Goal: Task Accomplishment & Management: Manage account settings

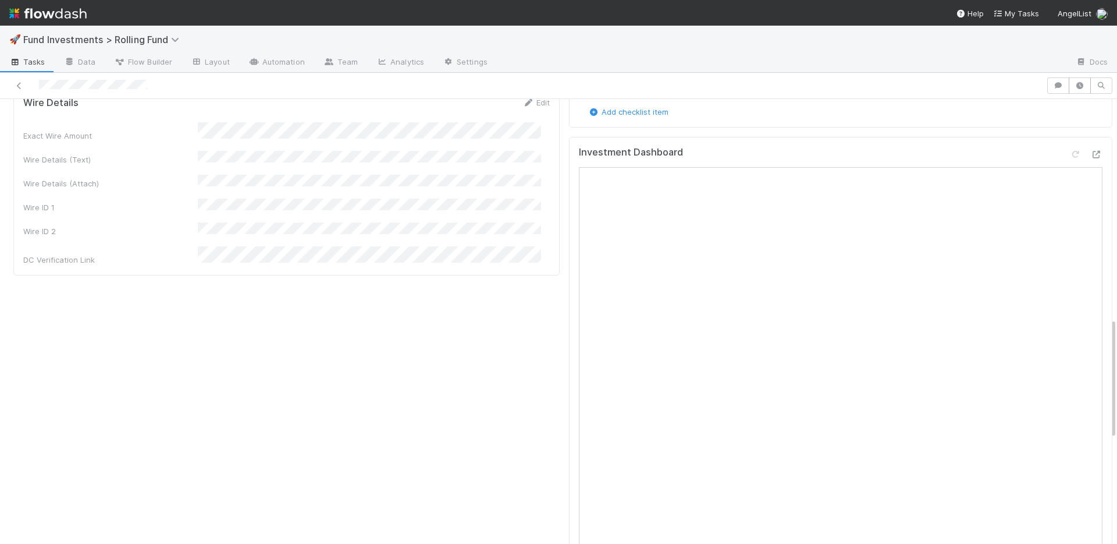
scroll to position [29, 0]
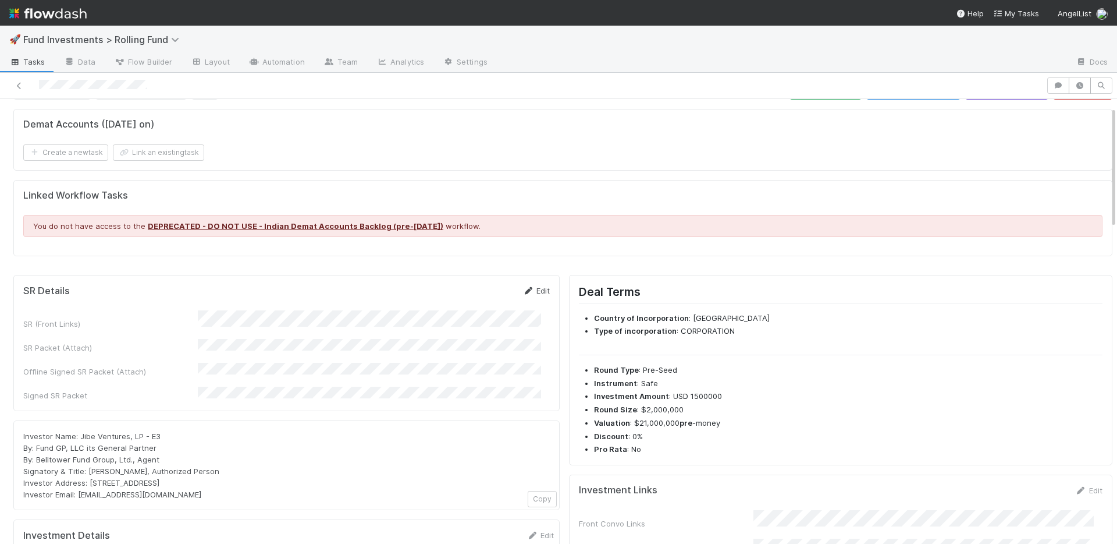
click at [529, 289] on link "Edit" at bounding box center [536, 290] width 27 height 9
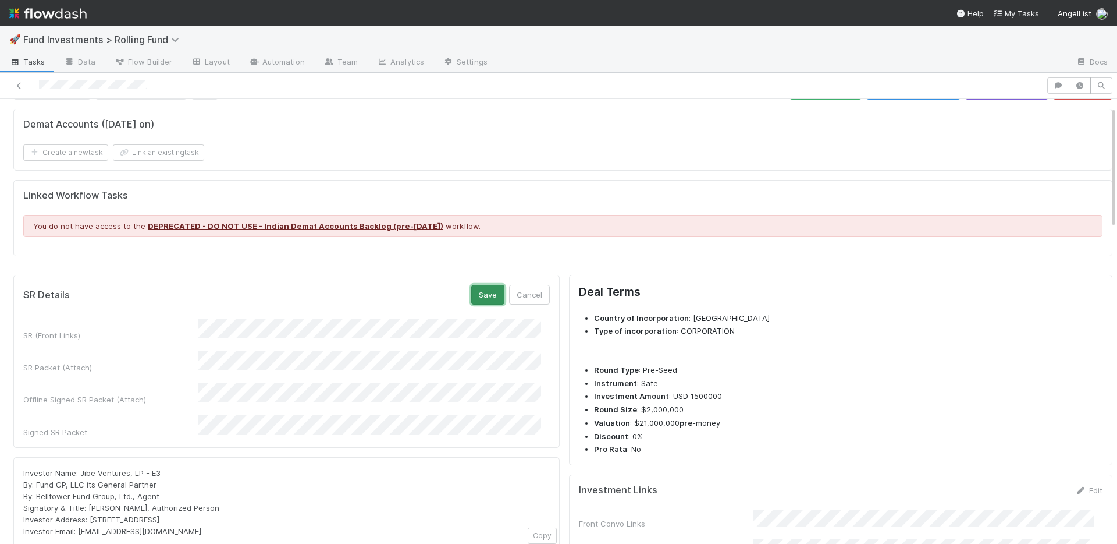
click at [473, 297] on button "Save" at bounding box center [487, 295] width 33 height 20
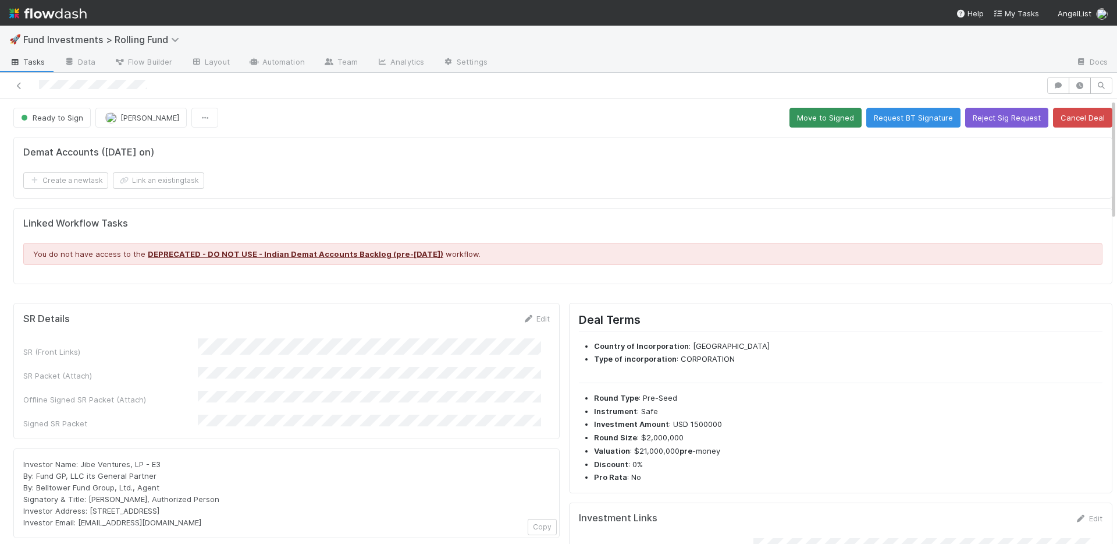
scroll to position [0, 0]
click at [798, 121] on button "Move to Signed" at bounding box center [826, 118] width 72 height 20
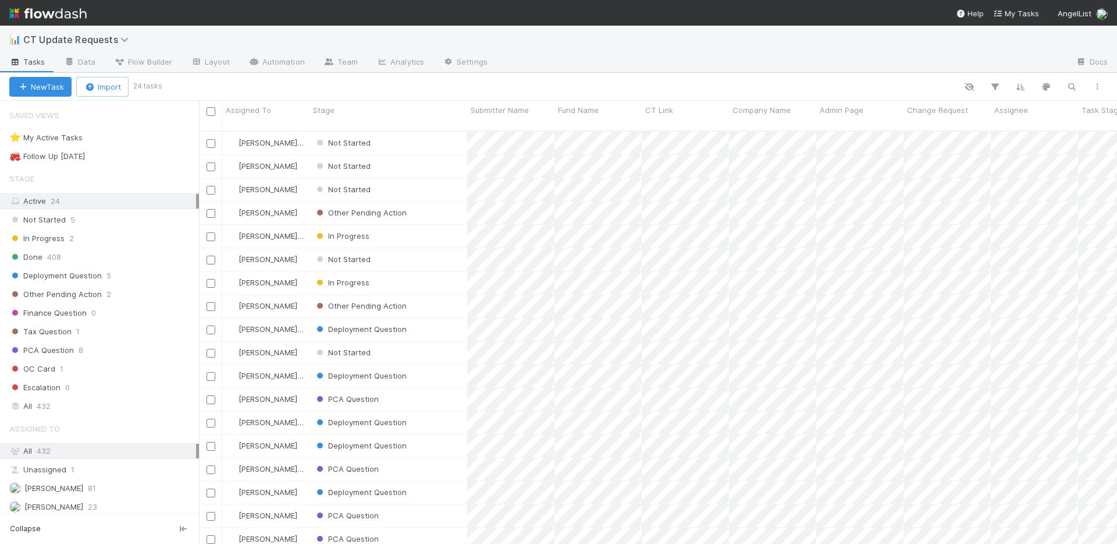
scroll to position [414, 910]
click at [68, 10] on img at bounding box center [47, 13] width 77 height 20
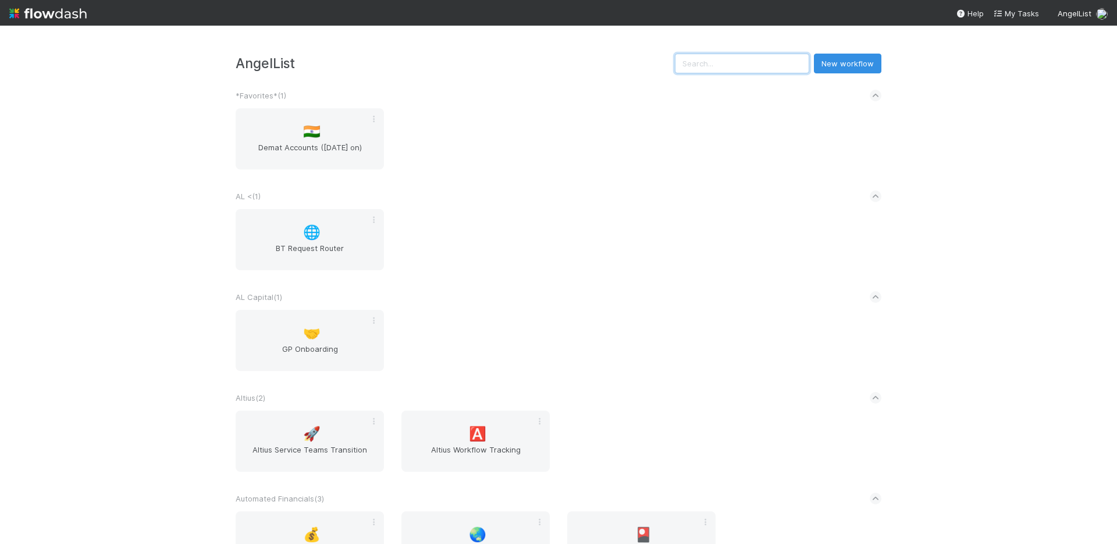
click at [787, 65] on input "text" at bounding box center [742, 64] width 134 height 20
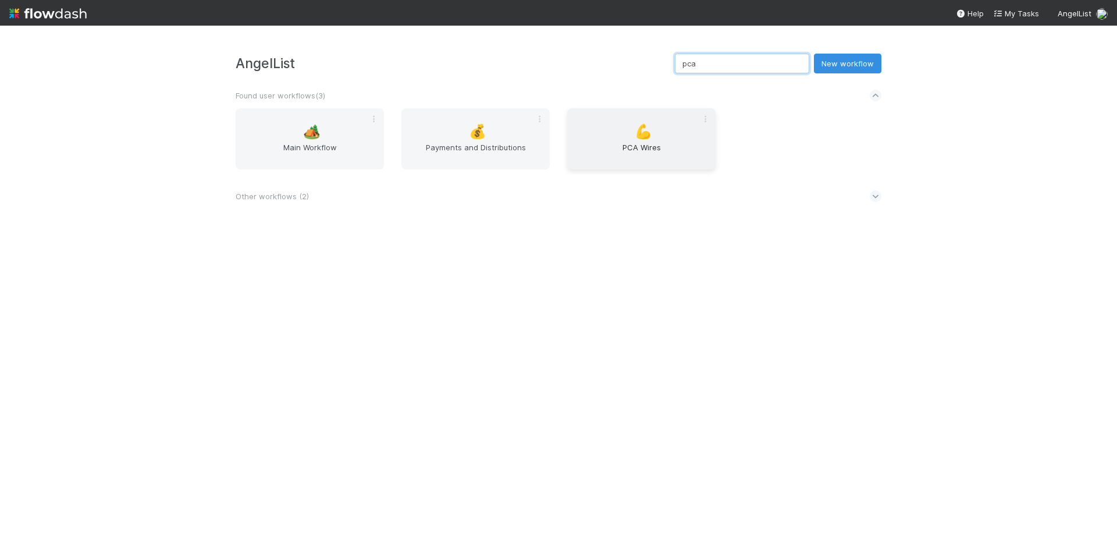
type input "pca"
click at [635, 141] on span "PCA Wires" at bounding box center [641, 152] width 139 height 23
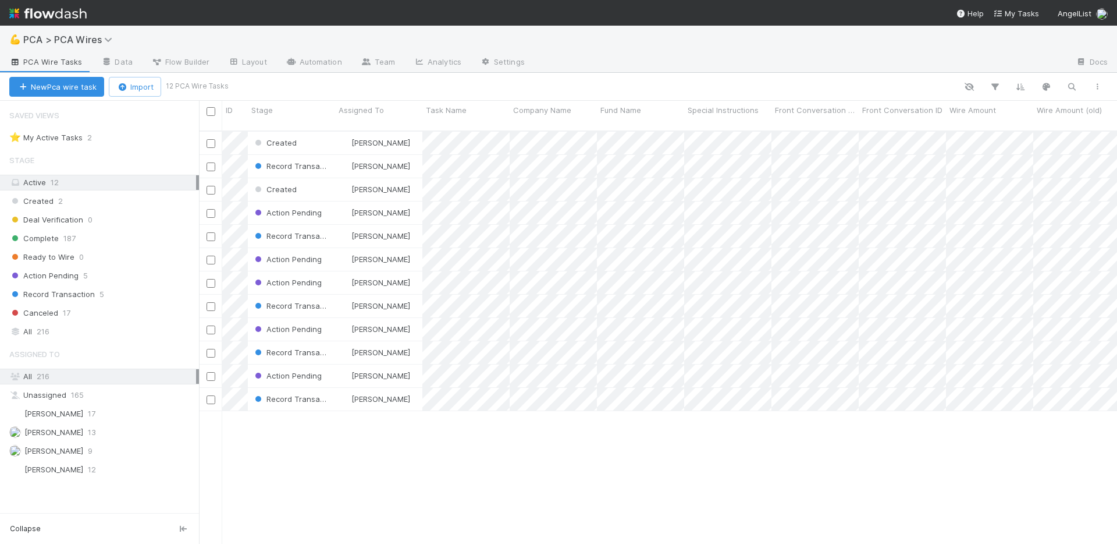
scroll to position [414, 910]
click at [62, 17] on img at bounding box center [47, 13] width 77 height 20
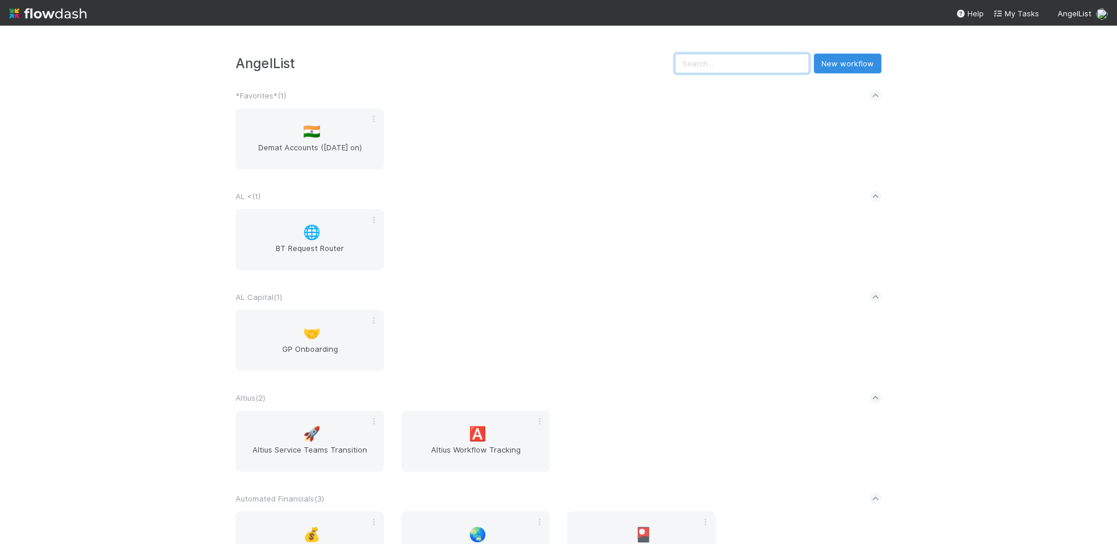
click at [761, 65] on input "text" at bounding box center [742, 64] width 134 height 20
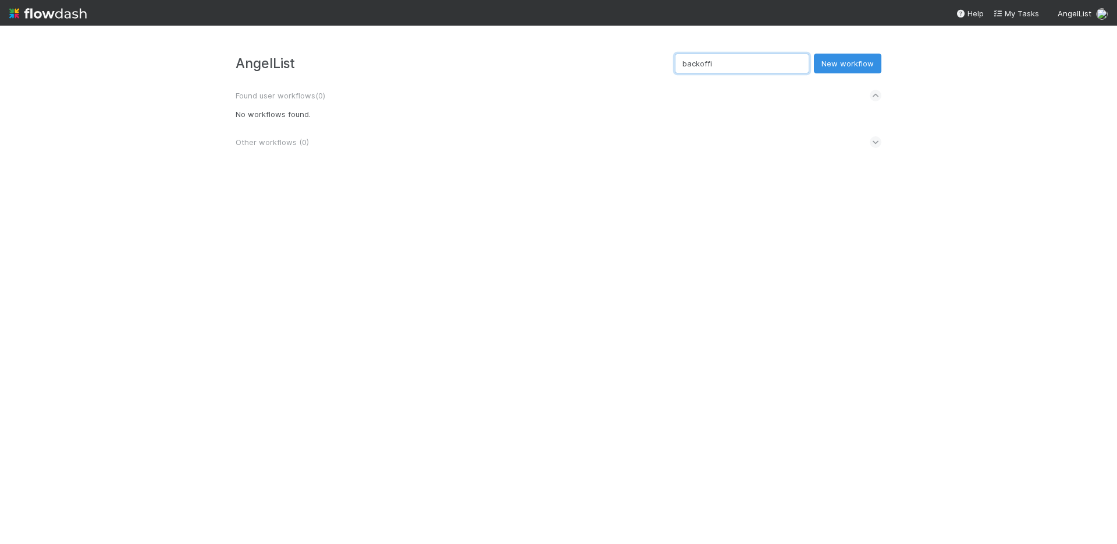
drag, startPoint x: 766, startPoint y: 63, endPoint x: 706, endPoint y: 63, distance: 59.9
click at [706, 63] on div "AngelList backoffi New workflow" at bounding box center [559, 64] width 646 height 20
type input "routing"
click at [69, 19] on img at bounding box center [47, 13] width 77 height 20
click at [733, 64] on input "routing" at bounding box center [742, 64] width 134 height 20
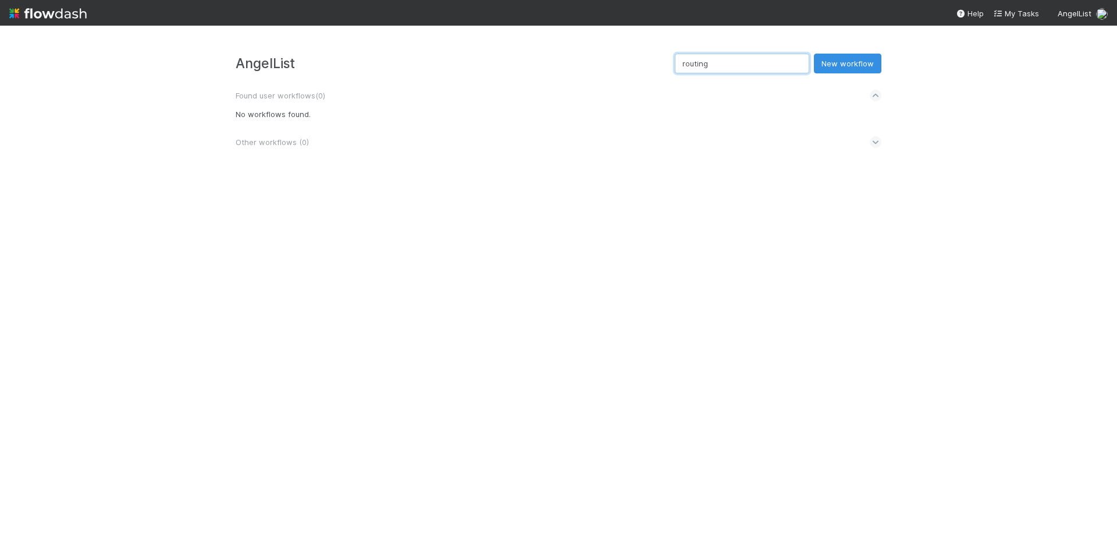
click at [733, 63] on input "routing" at bounding box center [742, 64] width 134 height 20
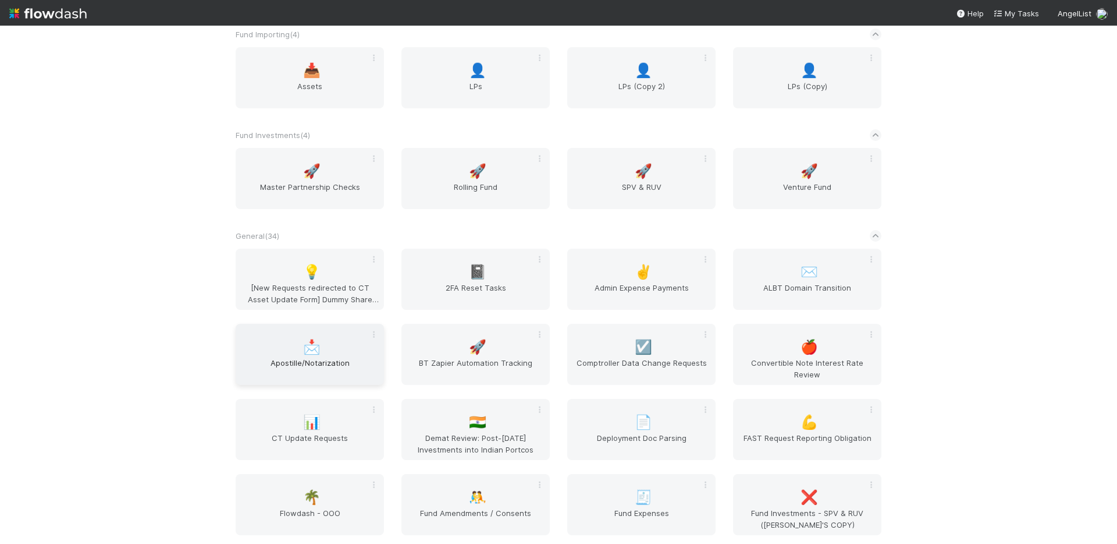
scroll to position [2108, 0]
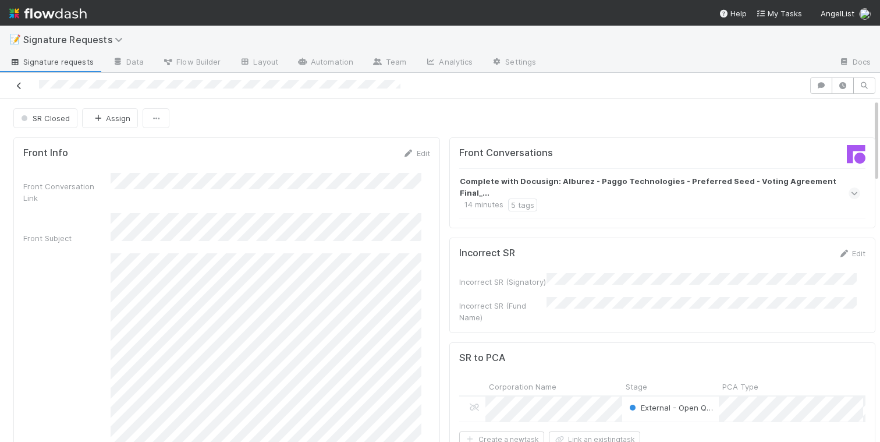
click at [17, 88] on icon at bounding box center [19, 86] width 12 height 8
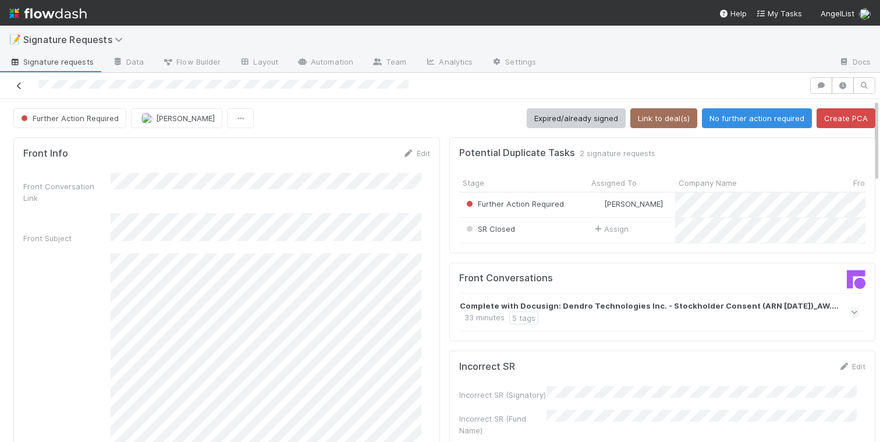
click at [21, 86] on icon at bounding box center [19, 86] width 12 height 8
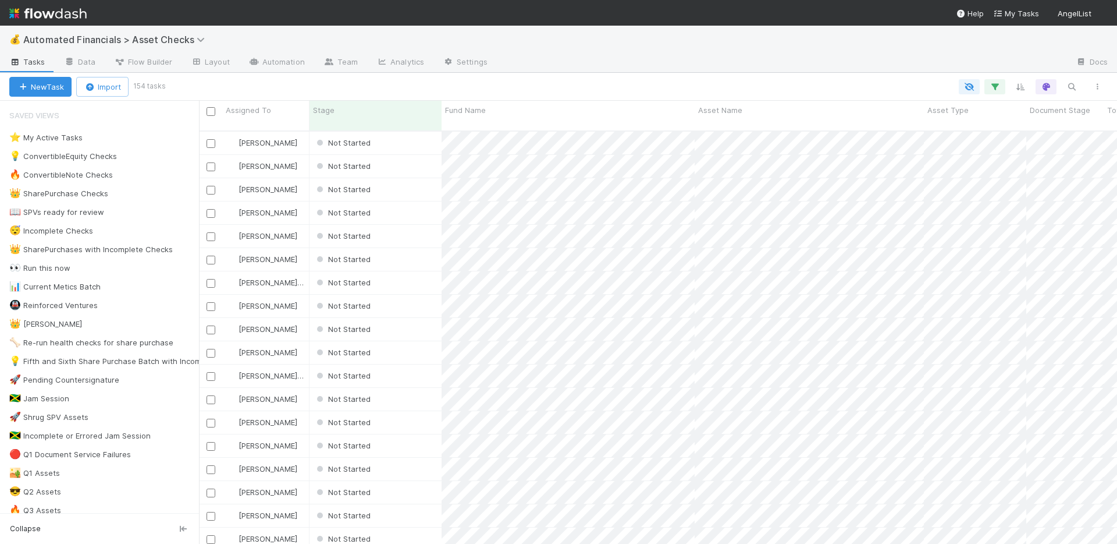
scroll to position [414, 910]
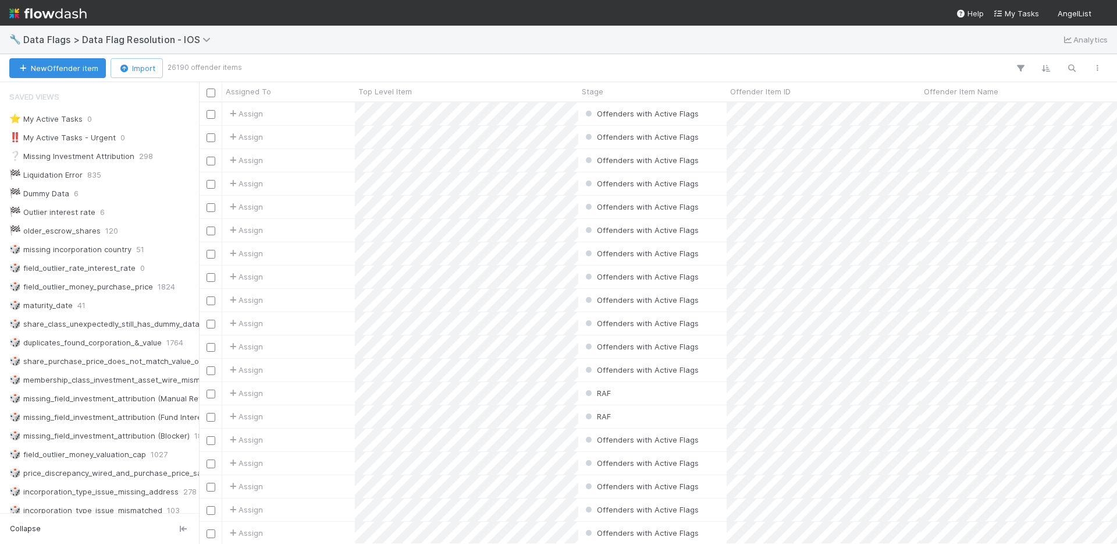
scroll to position [9, 9]
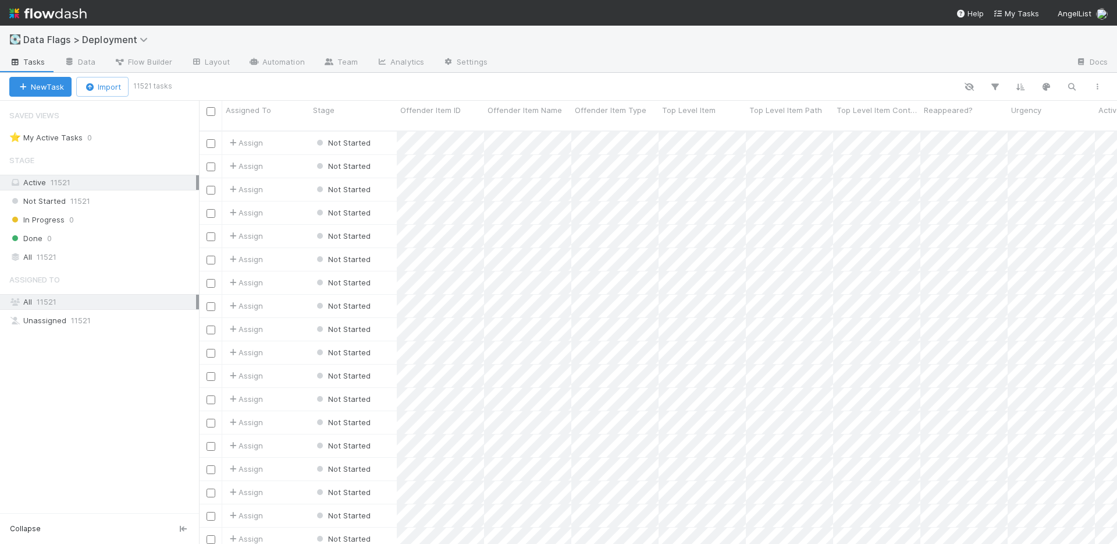
scroll to position [414, 910]
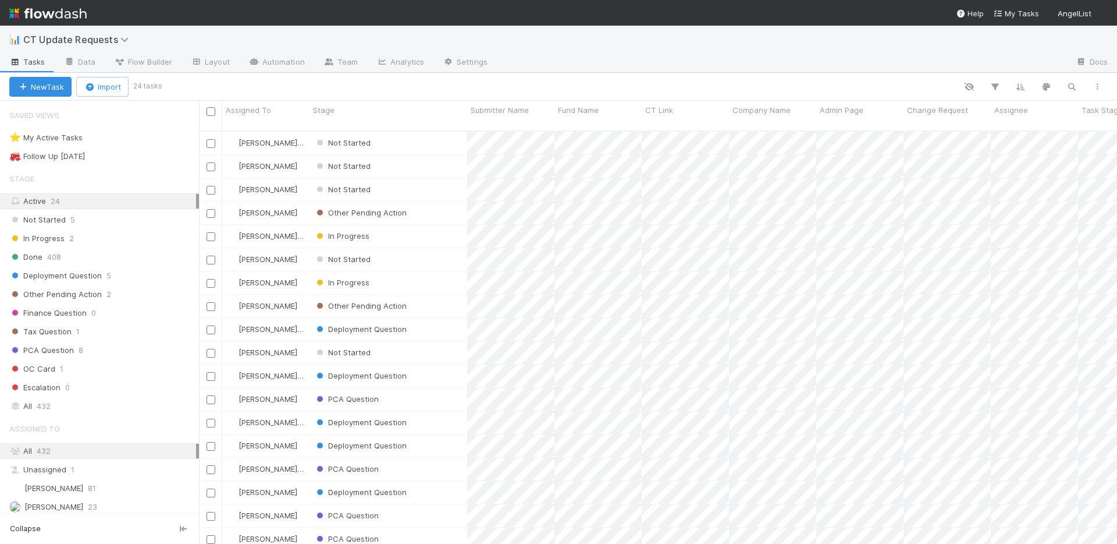
scroll to position [414, 910]
click at [66, 10] on img at bounding box center [47, 13] width 77 height 20
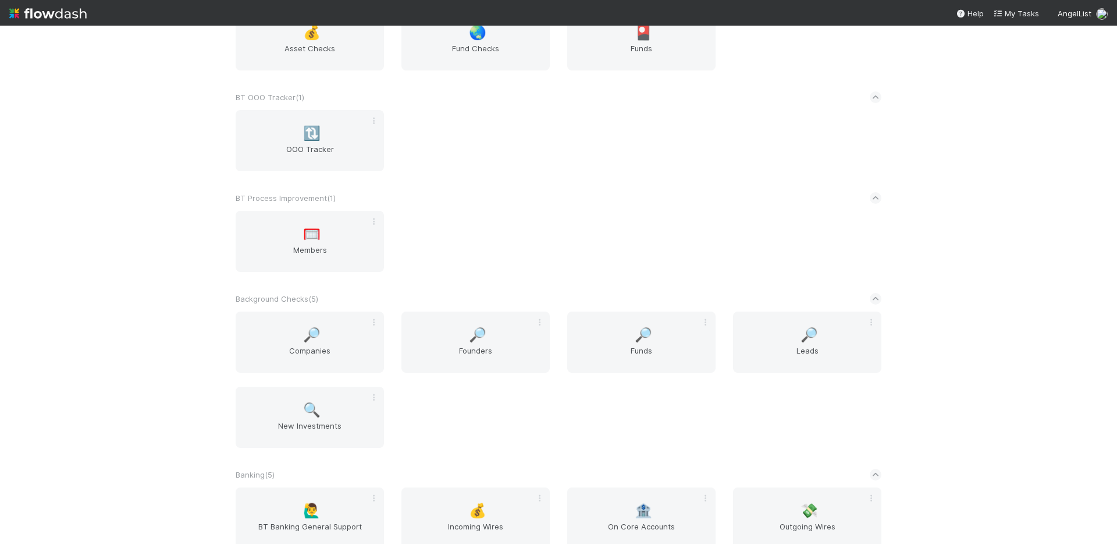
scroll to position [553, 0]
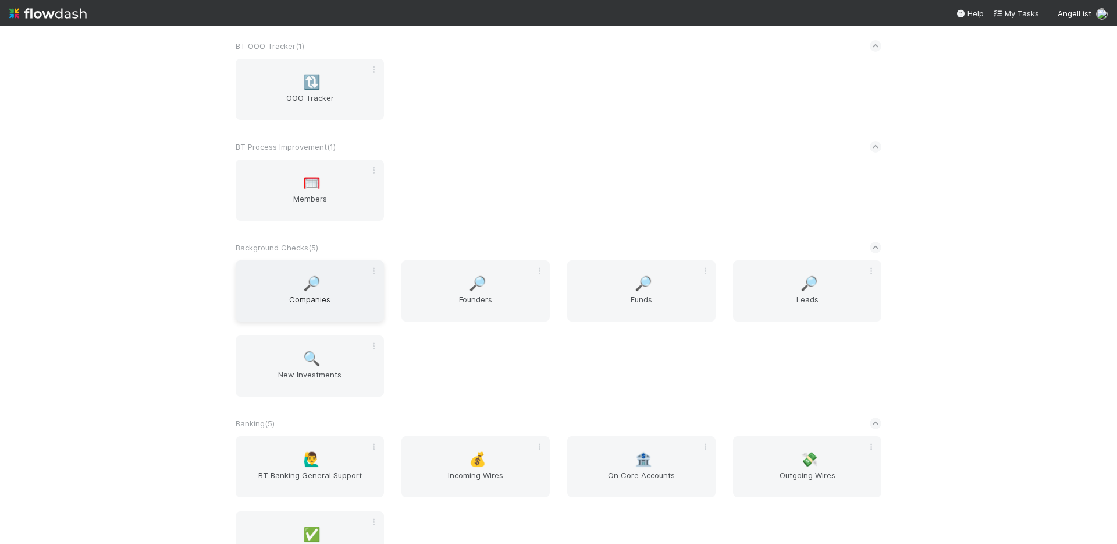
click at [312, 291] on span "🔎" at bounding box center [311, 283] width 17 height 15
click at [500, 292] on div "🔎 Founders" at bounding box center [476, 290] width 148 height 61
drag, startPoint x: 636, startPoint y: 291, endPoint x: 798, endPoint y: 294, distance: 162.4
click at [636, 291] on span "🔎" at bounding box center [643, 283] width 17 height 15
click at [815, 294] on span "Leads" at bounding box center [807, 304] width 139 height 23
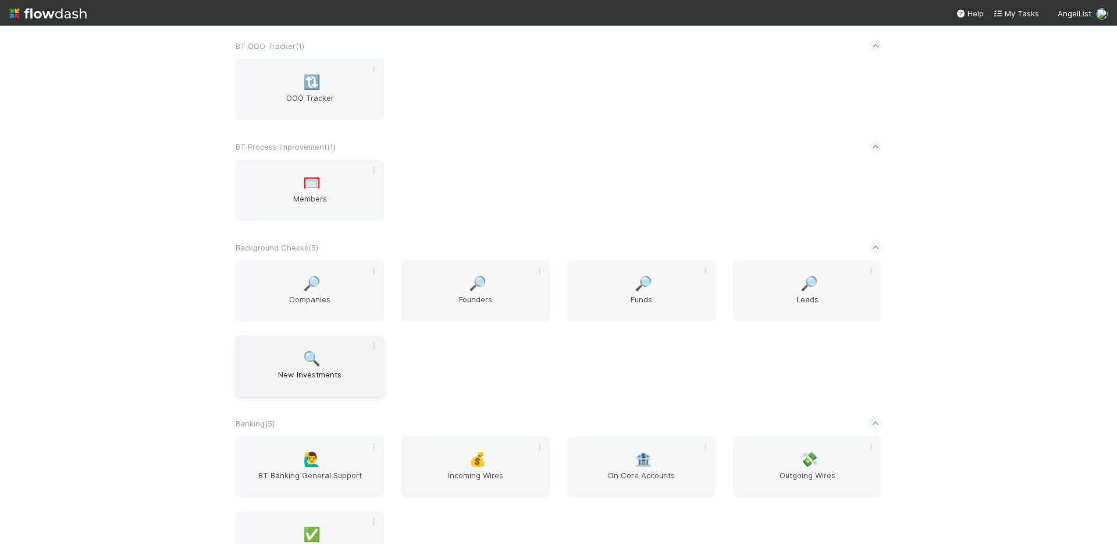
click at [304, 382] on span "New Investments" at bounding box center [309, 379] width 139 height 23
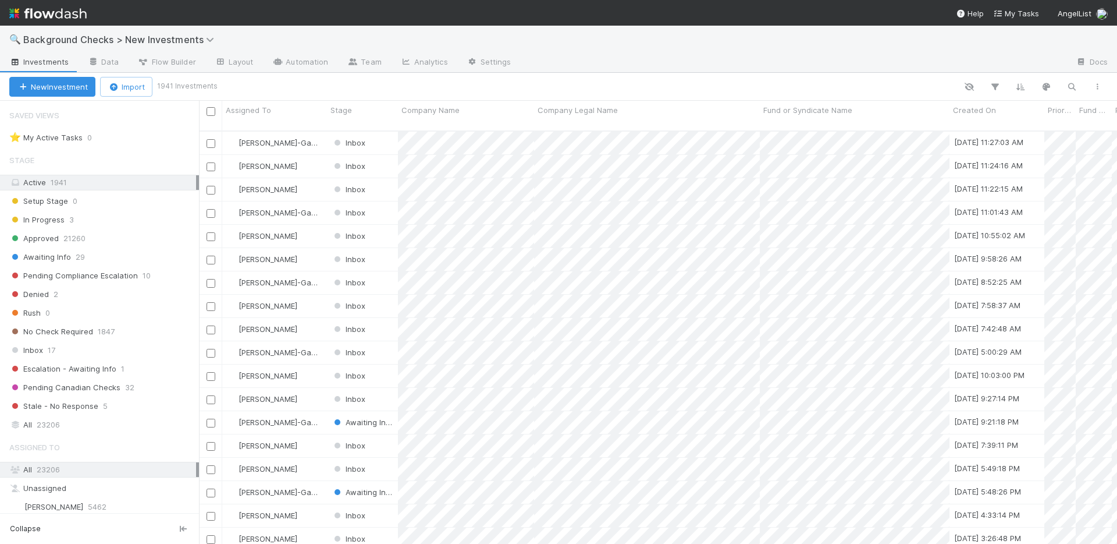
scroll to position [9, 9]
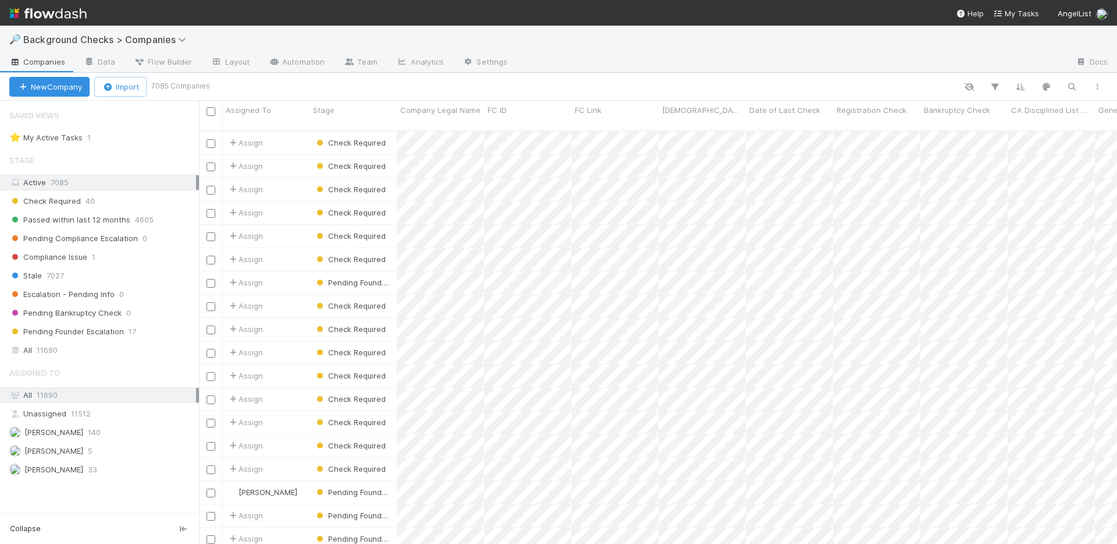
scroll to position [414, 910]
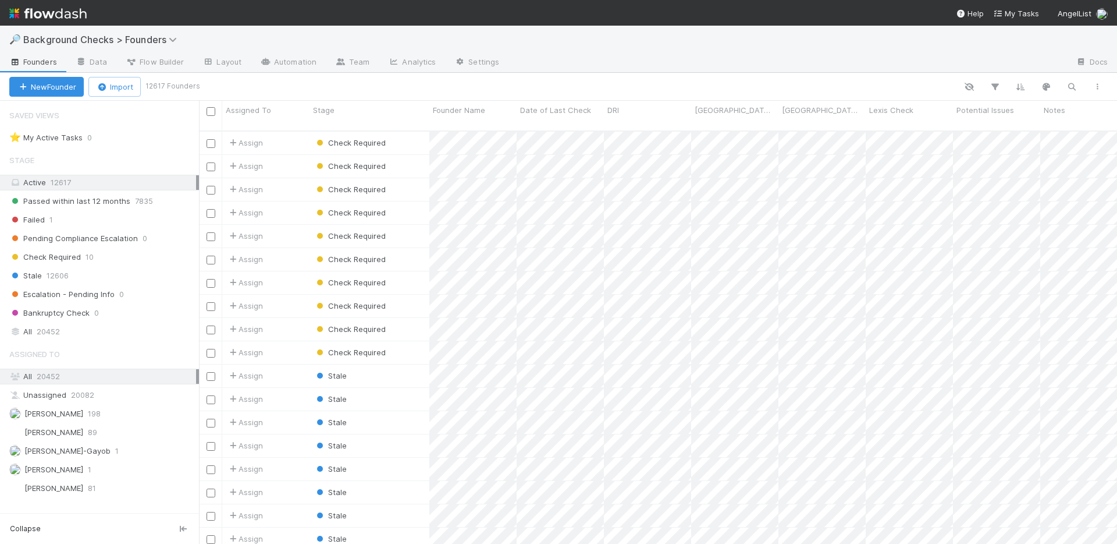
scroll to position [9, 9]
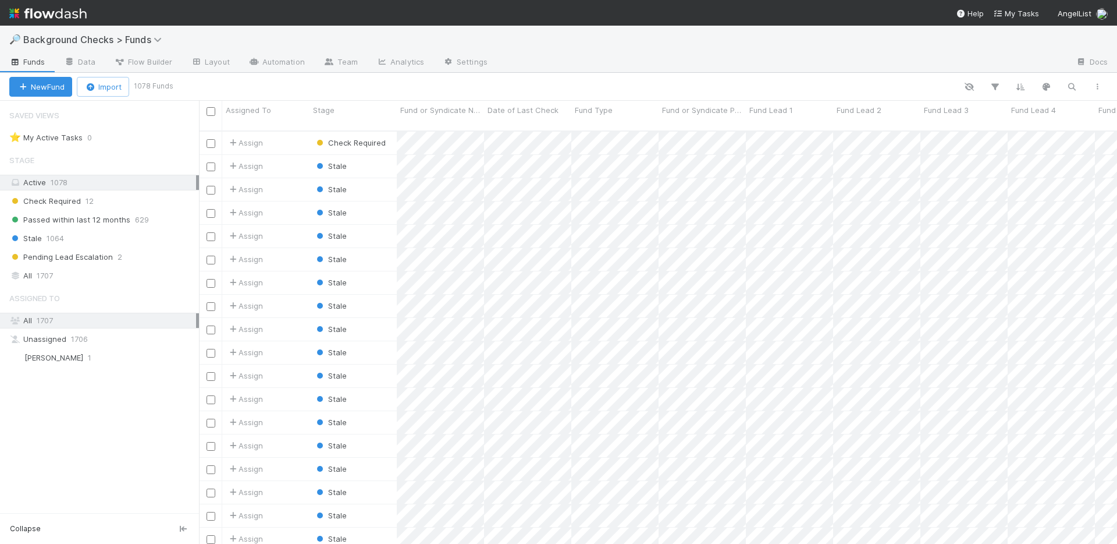
scroll to position [9, 9]
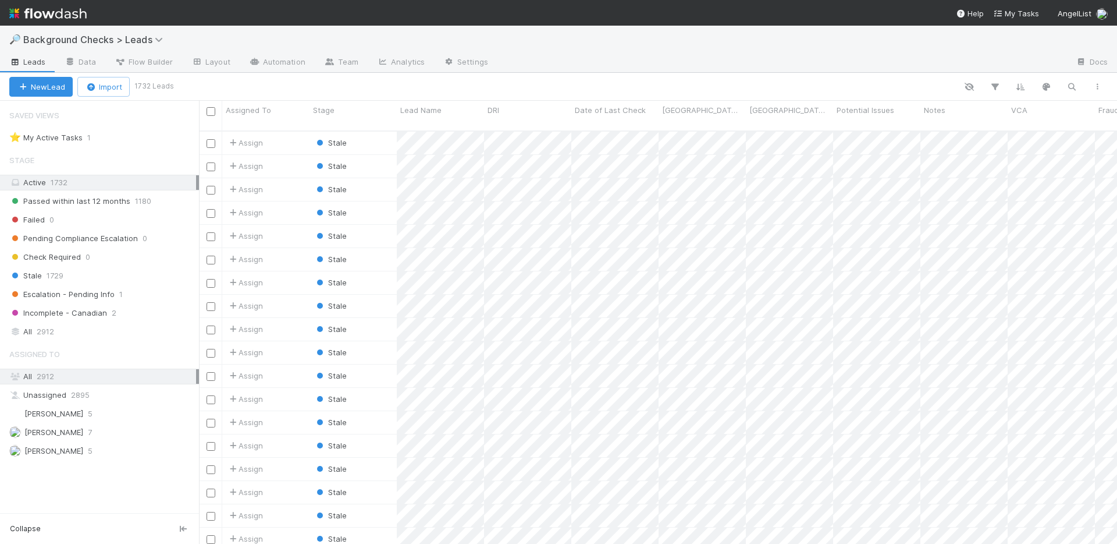
scroll to position [9, 9]
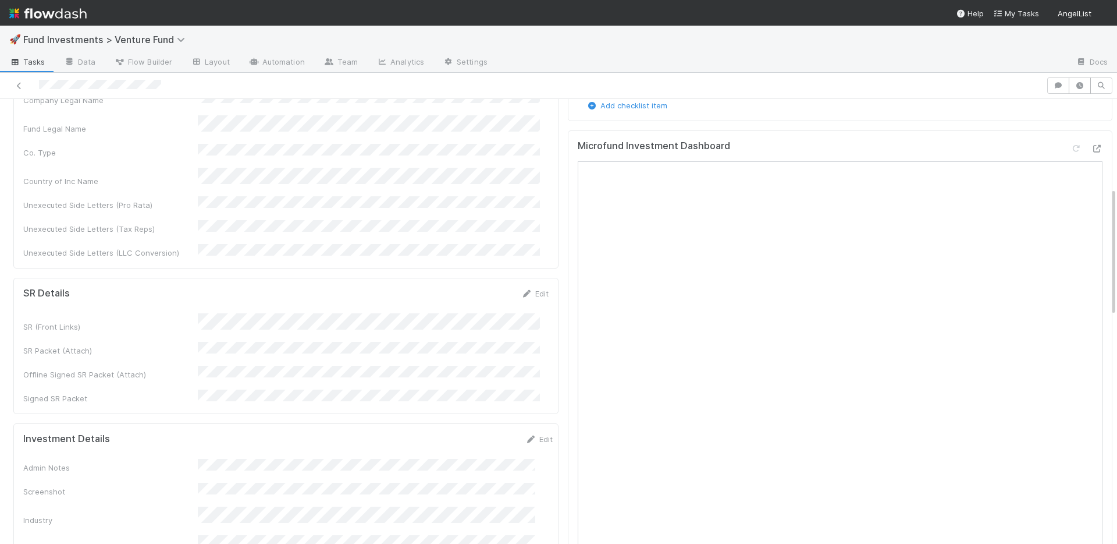
scroll to position [528, 0]
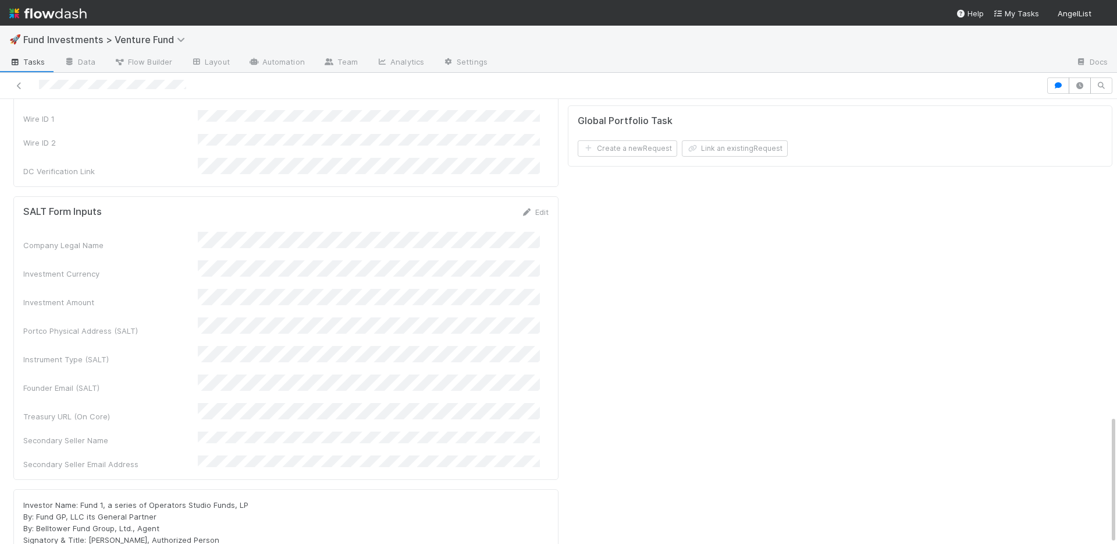
scroll to position [868, 0]
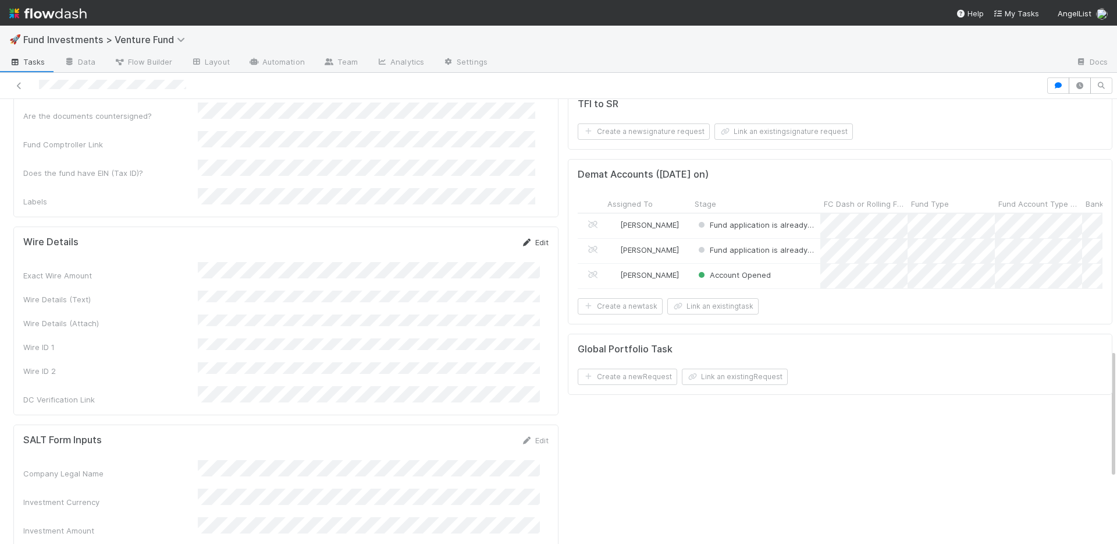
click at [528, 237] on link "Edit" at bounding box center [534, 241] width 27 height 9
click at [485, 236] on button "Save" at bounding box center [486, 246] width 33 height 20
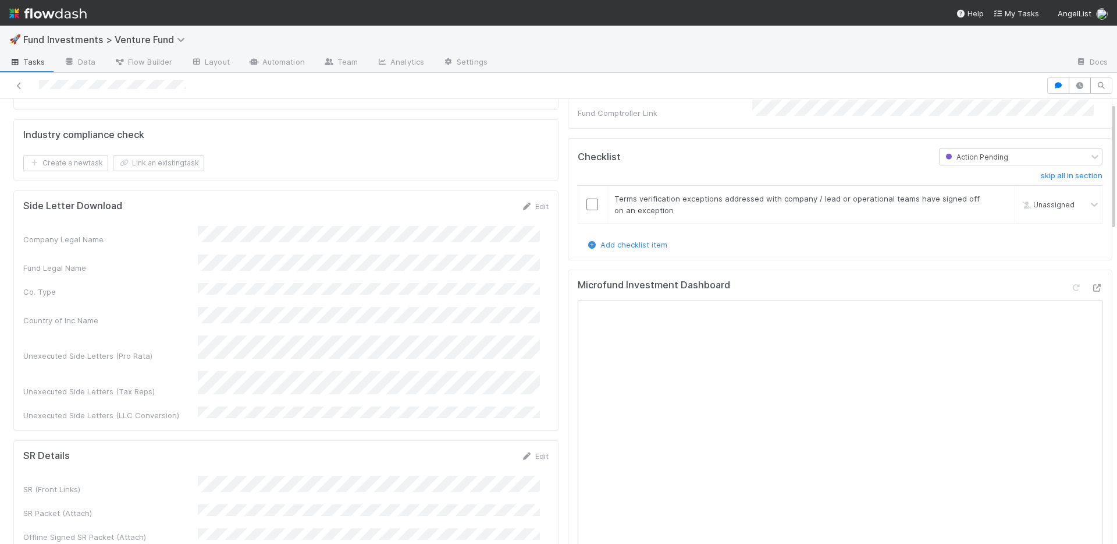
scroll to position [0, 0]
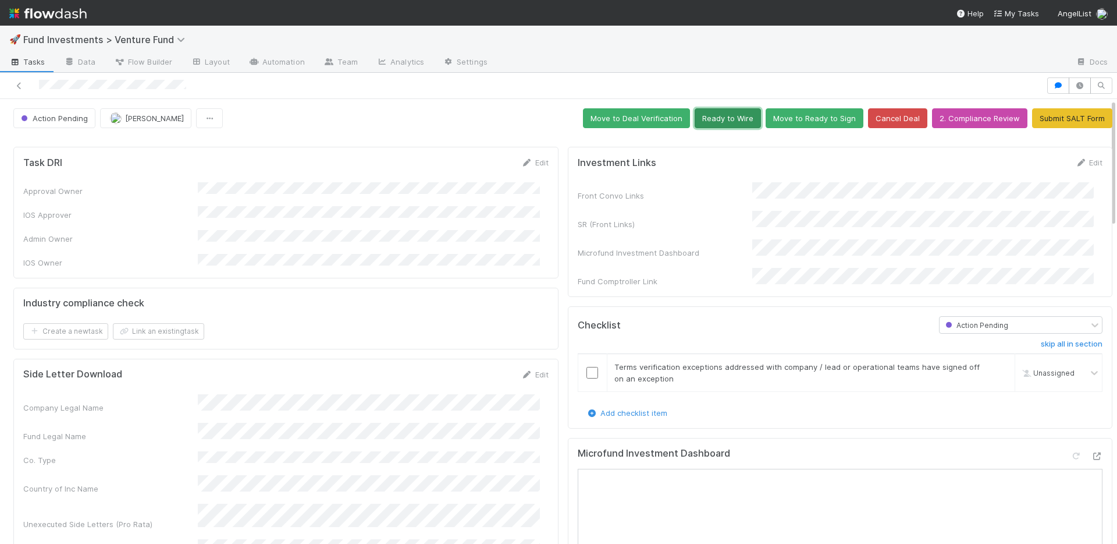
click at [719, 115] on button "Ready to Wire" at bounding box center [728, 118] width 66 height 20
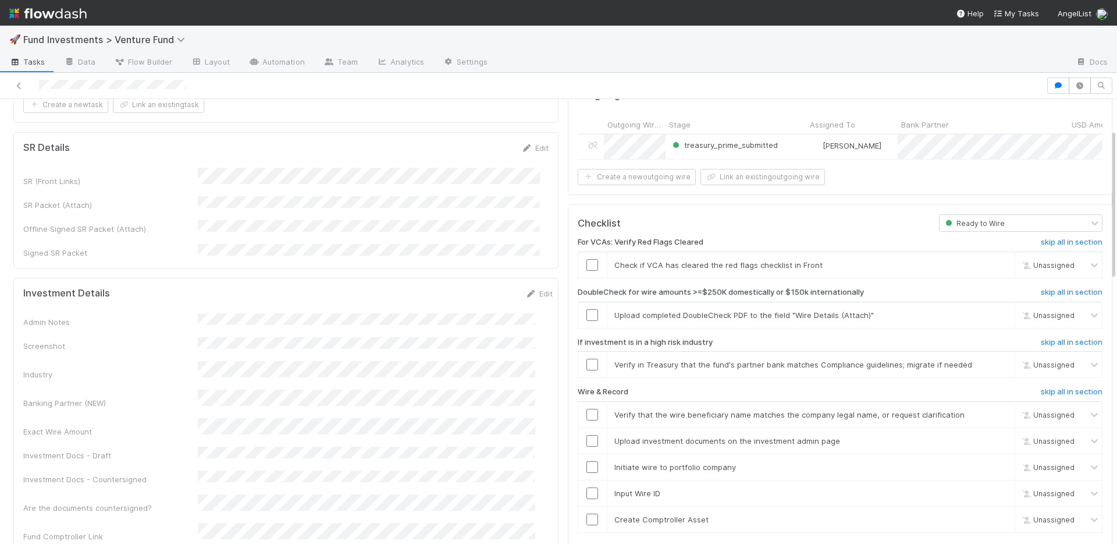
scroll to position [285, 0]
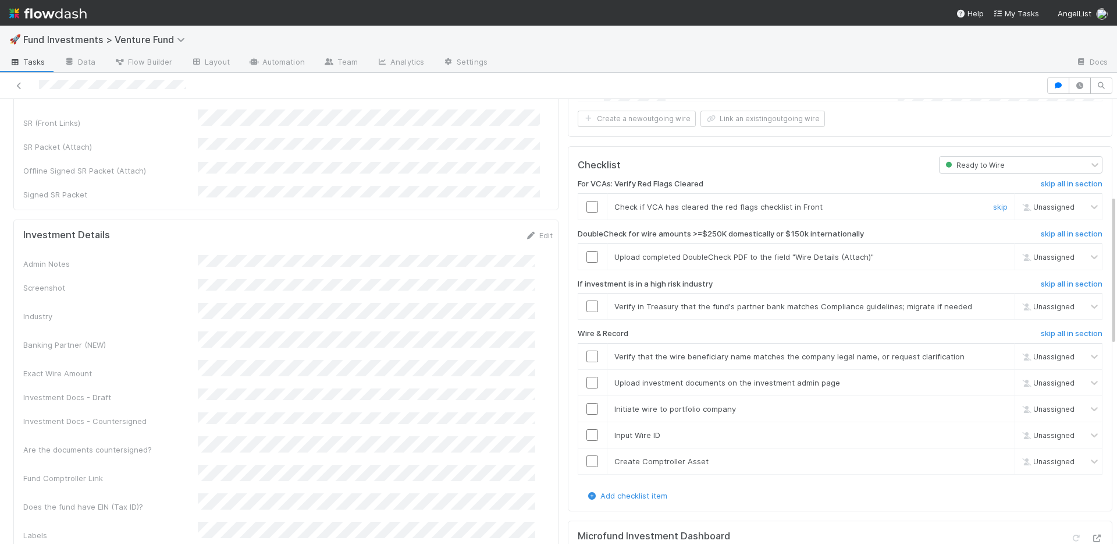
click at [587, 205] on input "checkbox" at bounding box center [593, 207] width 12 height 12
click at [993, 254] on link "skip" at bounding box center [1000, 256] width 15 height 9
drag, startPoint x: 984, startPoint y: 303, endPoint x: 976, endPoint y: 304, distance: 7.7
click at [993, 302] on link "skip" at bounding box center [1000, 305] width 15 height 9
drag, startPoint x: 583, startPoint y: 457, endPoint x: 585, endPoint y: 441, distance: 16.6
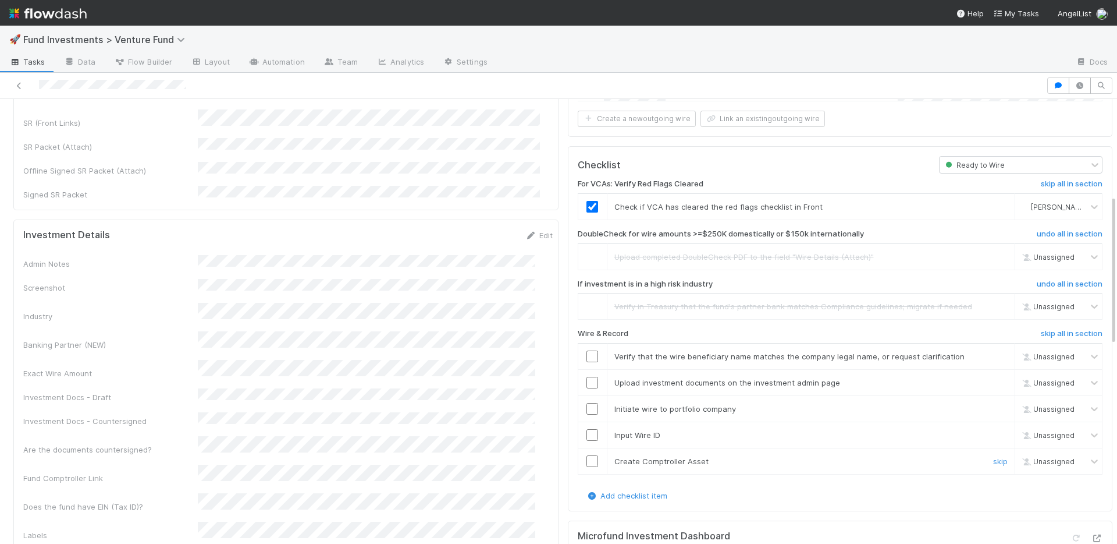
click at [587, 457] on input "checkbox" at bounding box center [593, 461] width 12 height 12
click at [587, 432] on input "checkbox" at bounding box center [593, 435] width 12 height 12
click at [587, 410] on input "checkbox" at bounding box center [593, 409] width 12 height 12
click at [587, 381] on input "checkbox" at bounding box center [593, 383] width 12 height 12
click at [587, 356] on input "checkbox" at bounding box center [593, 356] width 12 height 12
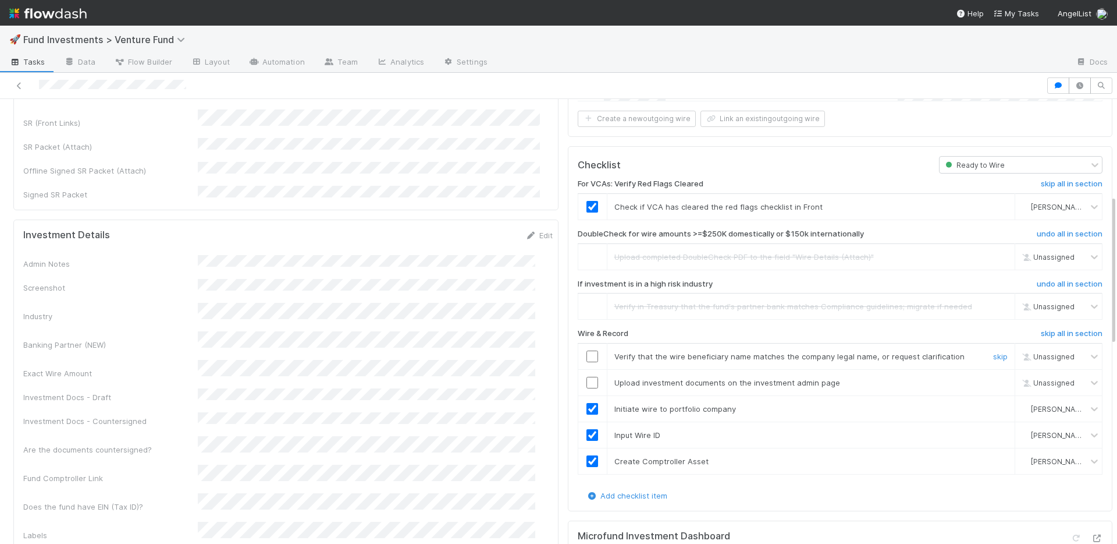
click at [587, 356] on input "checkbox" at bounding box center [593, 356] width 12 height 12
click at [587, 378] on input "checkbox" at bounding box center [593, 383] width 12 height 12
checkbox input "true"
click at [587, 350] on input "checkbox" at bounding box center [593, 356] width 12 height 12
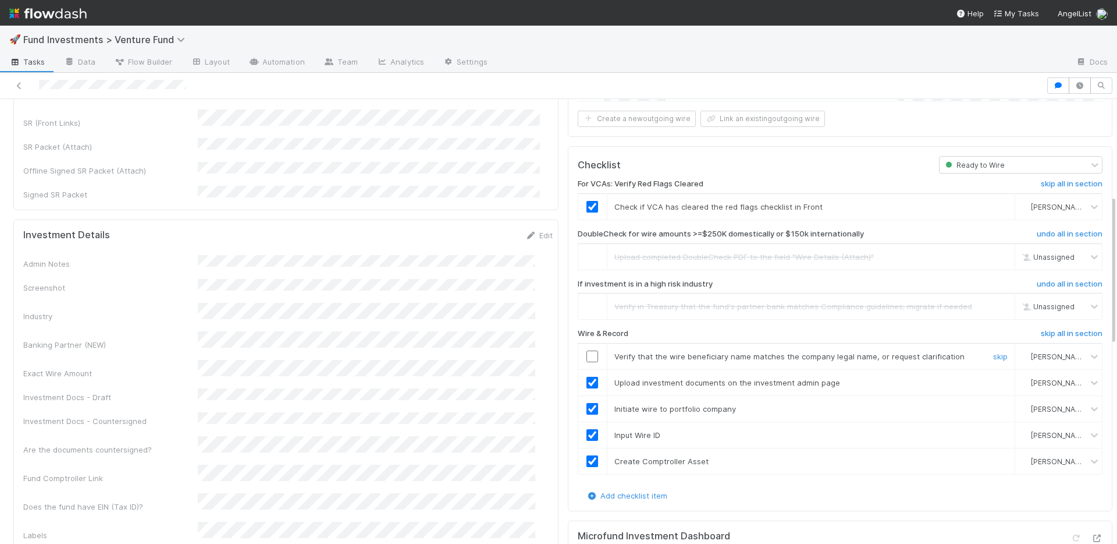
click at [587, 356] on input "checkbox" at bounding box center [593, 356] width 12 height 12
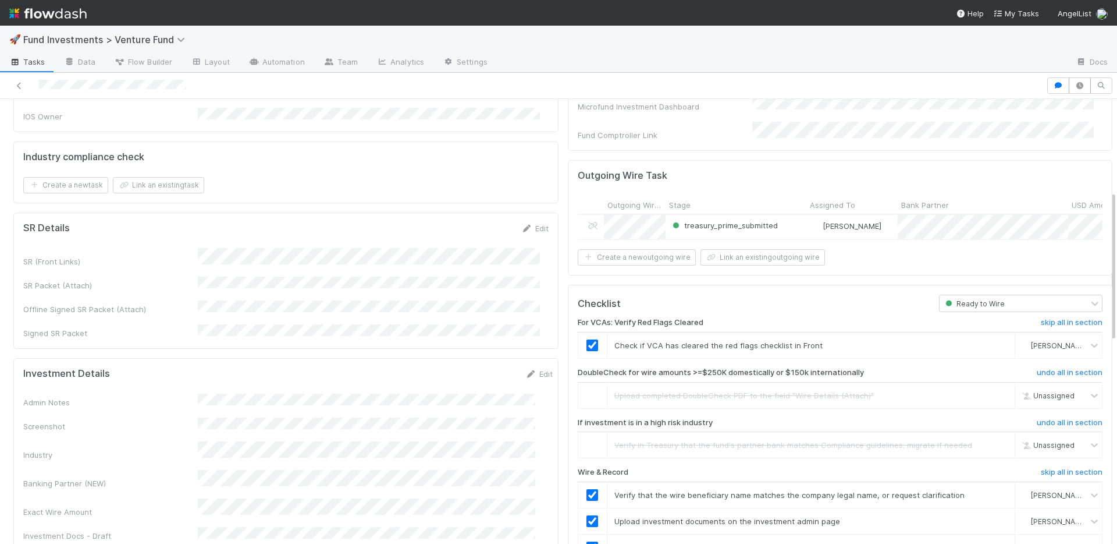
scroll to position [0, 0]
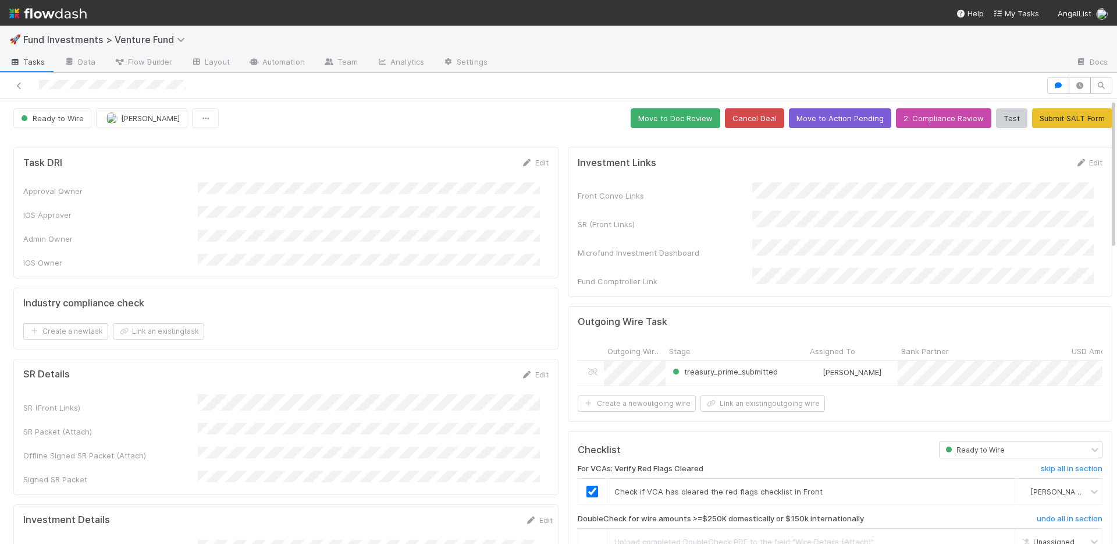
click at [654, 117] on button "Move to Doc Review" at bounding box center [676, 118] width 90 height 20
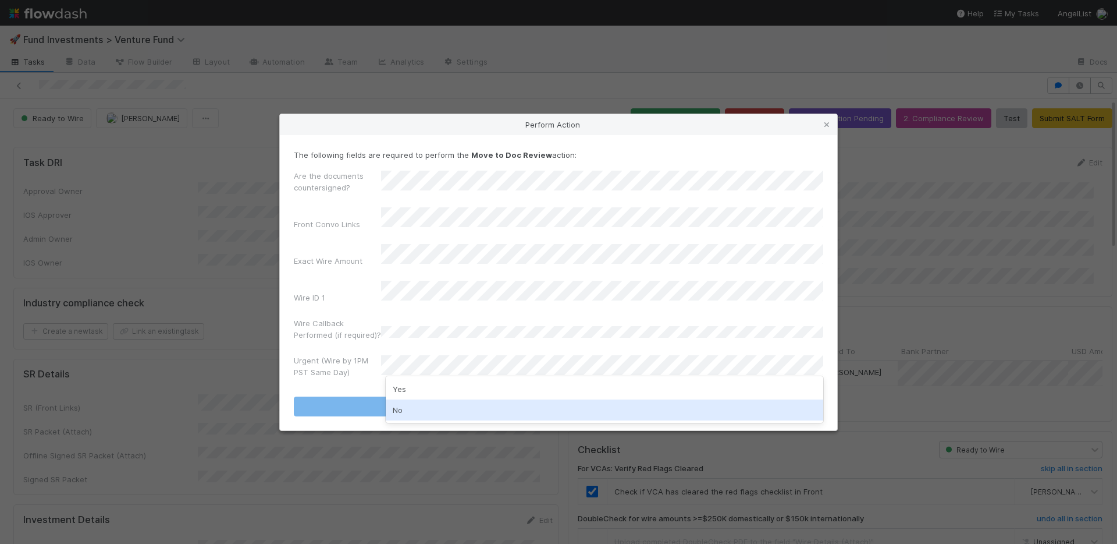
click at [418, 404] on div "No" at bounding box center [605, 409] width 438 height 21
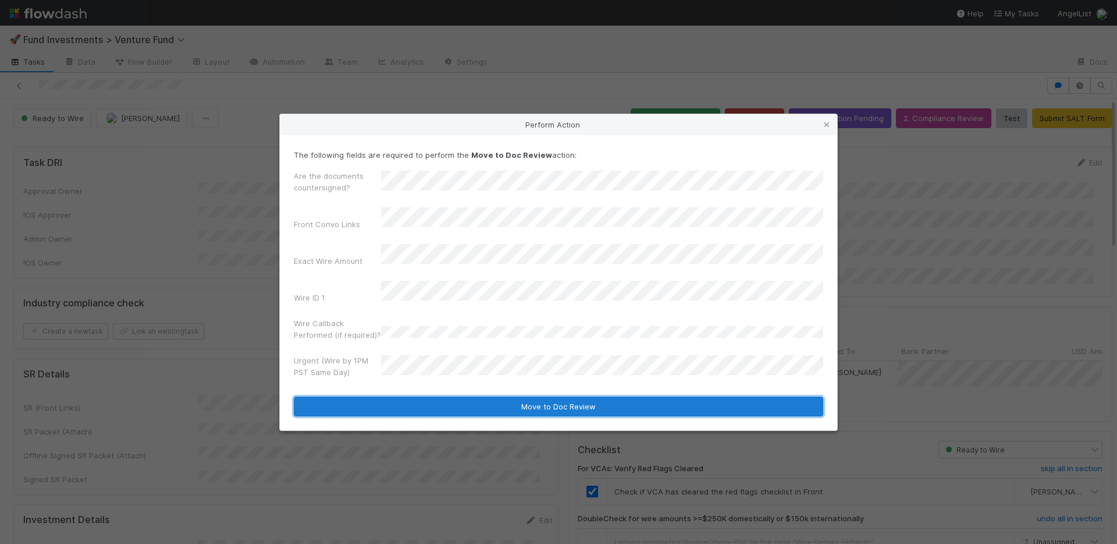
click at [424, 397] on button "Move to Doc Review" at bounding box center [559, 406] width 530 height 20
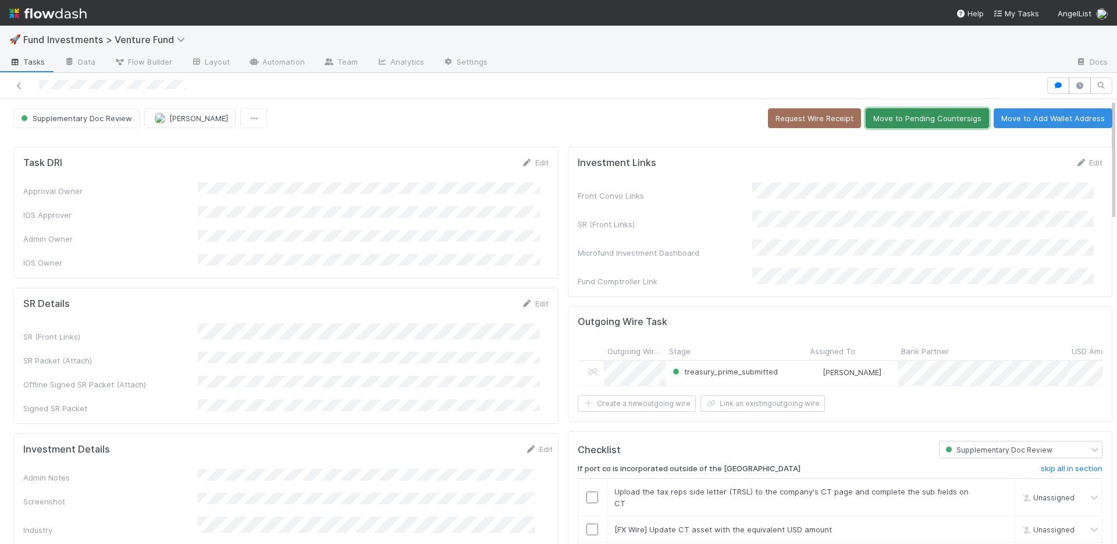
click at [887, 120] on button "Move to Pending Countersigs" at bounding box center [927, 118] width 123 height 20
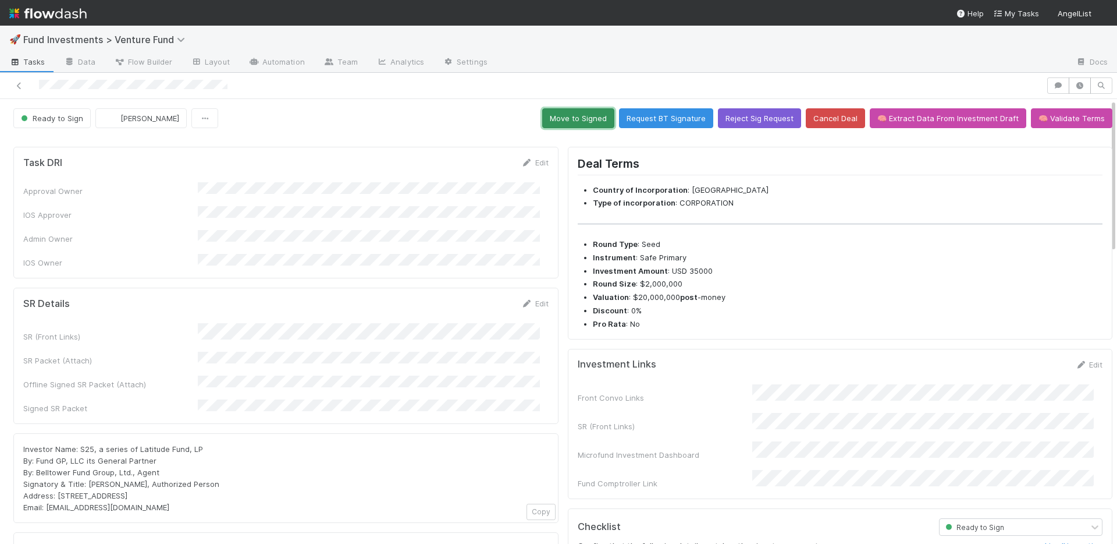
click at [577, 118] on button "Move to Signed" at bounding box center [578, 118] width 72 height 20
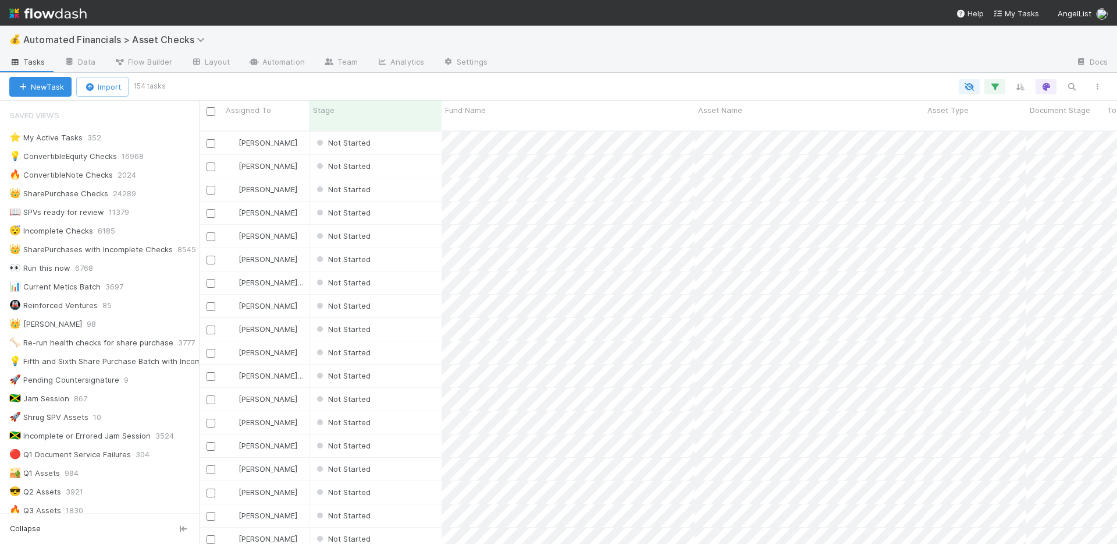
scroll to position [414, 910]
click at [452, 82] on div at bounding box center [637, 86] width 947 height 15
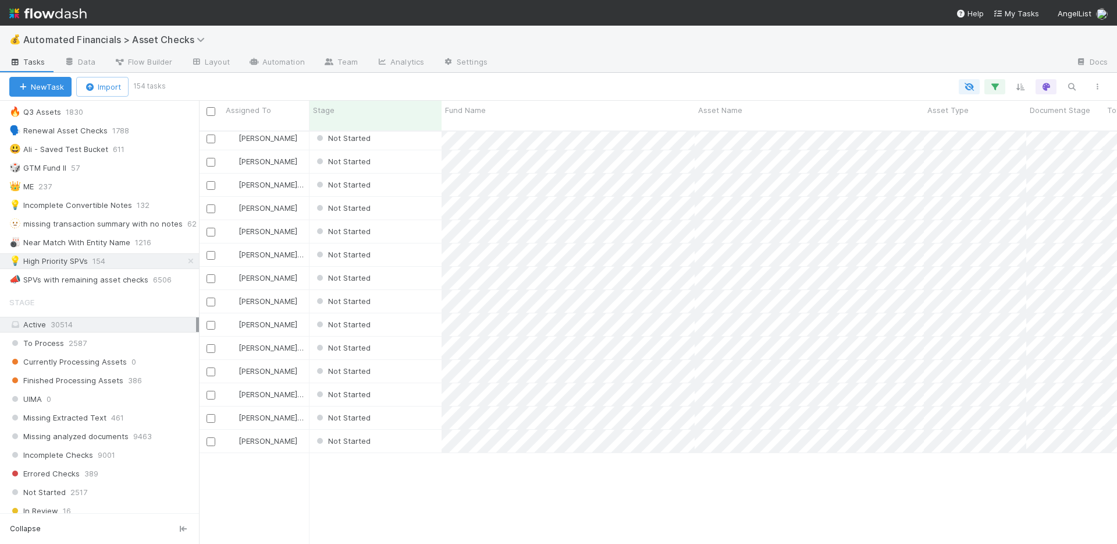
scroll to position [0, 0]
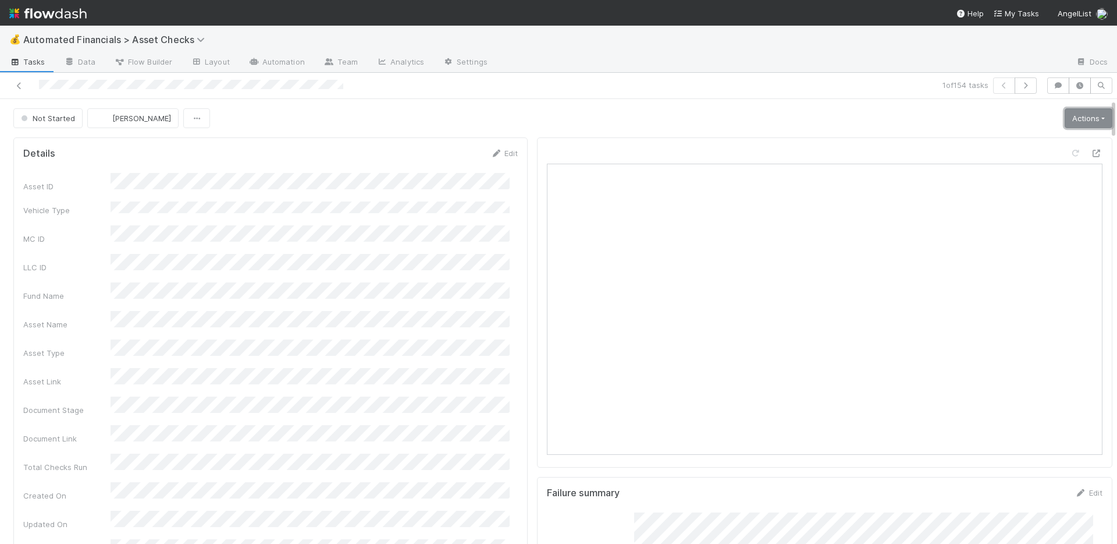
click at [1073, 125] on link "Actions" at bounding box center [1089, 118] width 48 height 20
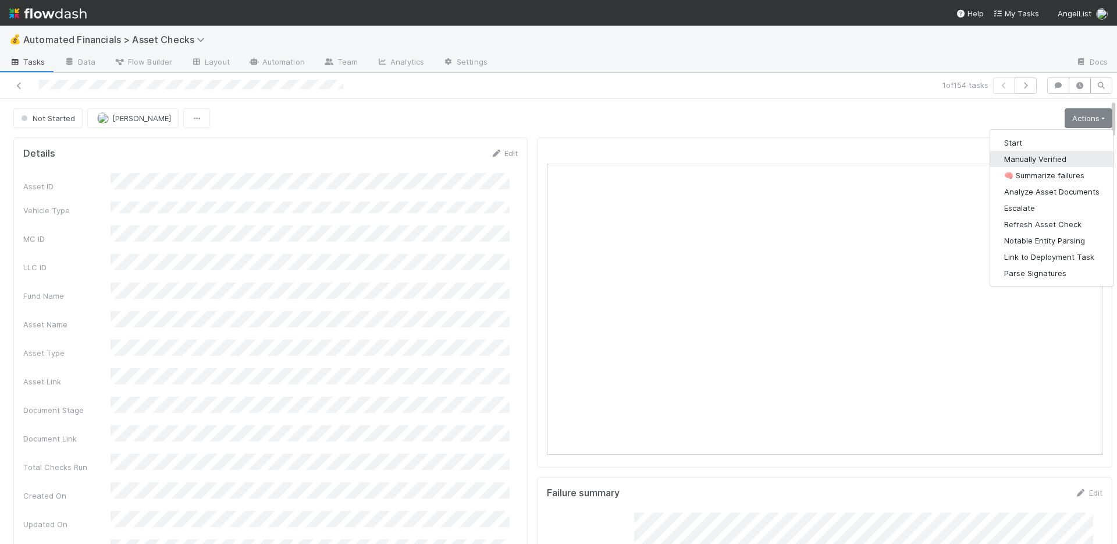
click at [1023, 155] on button "Manually Verified" at bounding box center [1051, 159] width 123 height 16
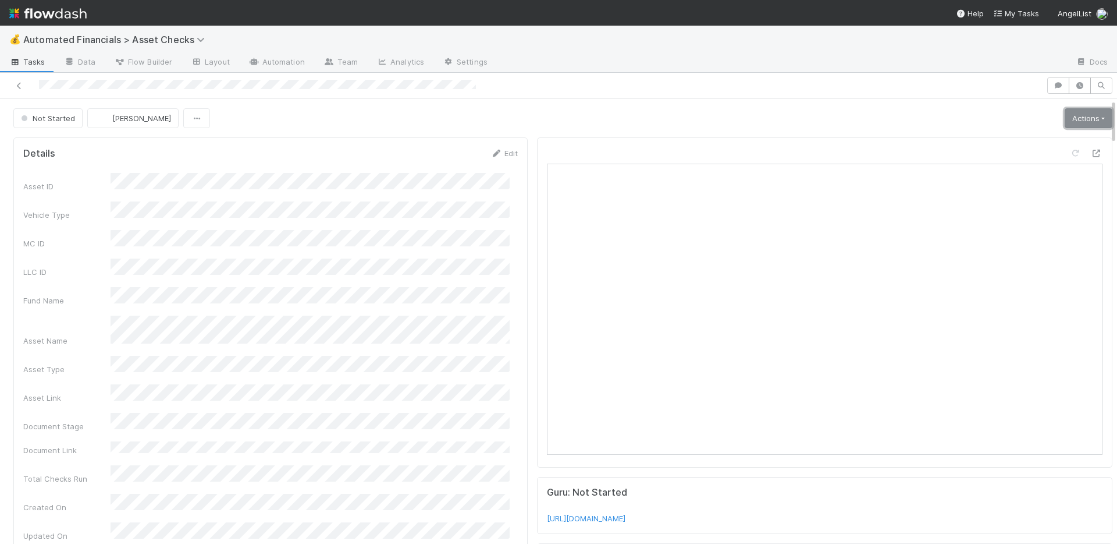
click at [1082, 117] on link "Actions" at bounding box center [1089, 118] width 48 height 20
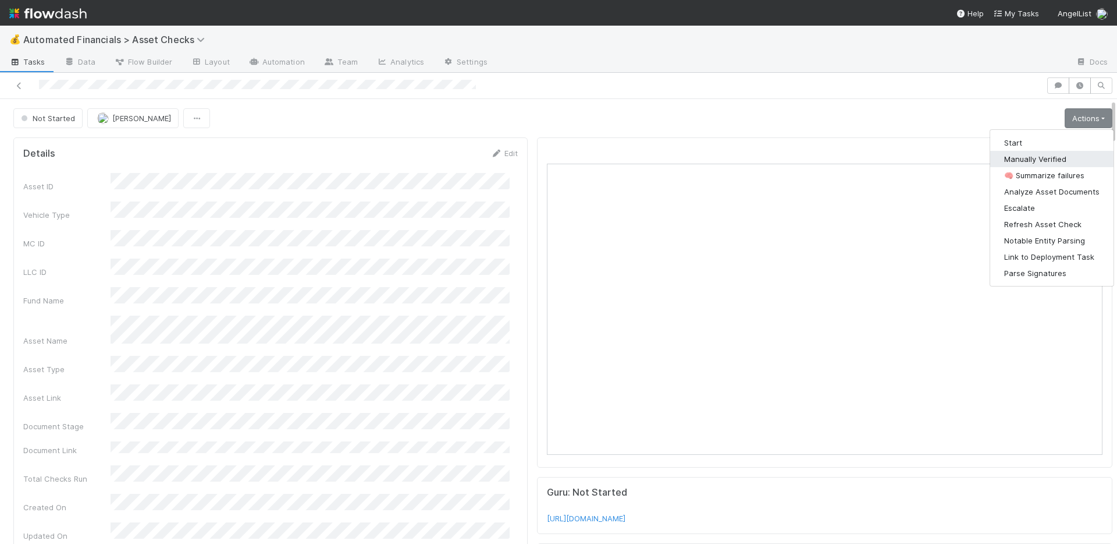
click at [1020, 154] on button "Manually Verified" at bounding box center [1051, 159] width 123 height 16
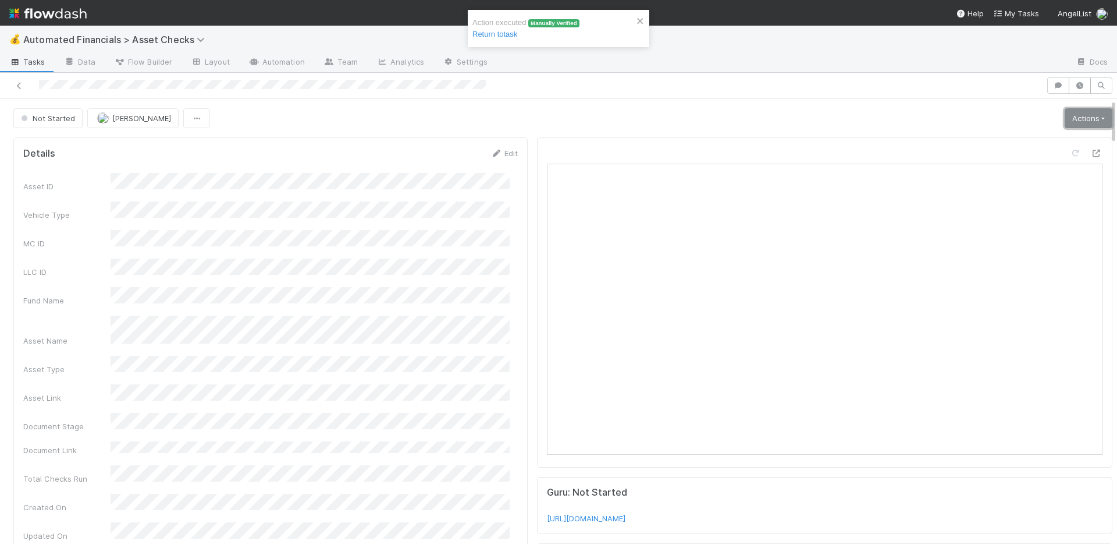
click at [1068, 117] on link "Actions" at bounding box center [1089, 118] width 48 height 20
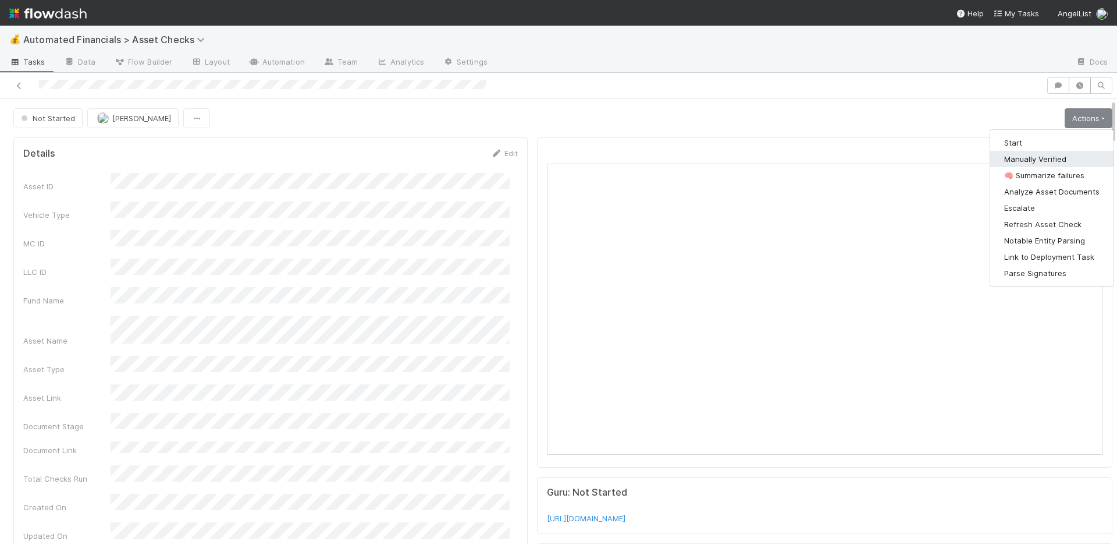
click at [1034, 156] on button "Manually Verified" at bounding box center [1051, 159] width 123 height 16
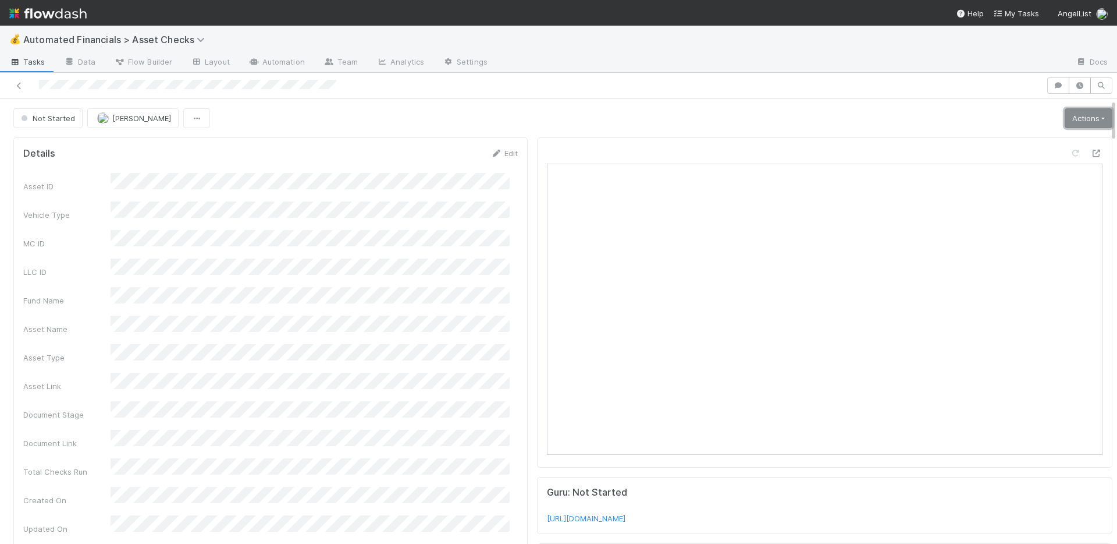
click at [1079, 119] on link "Actions" at bounding box center [1089, 118] width 48 height 20
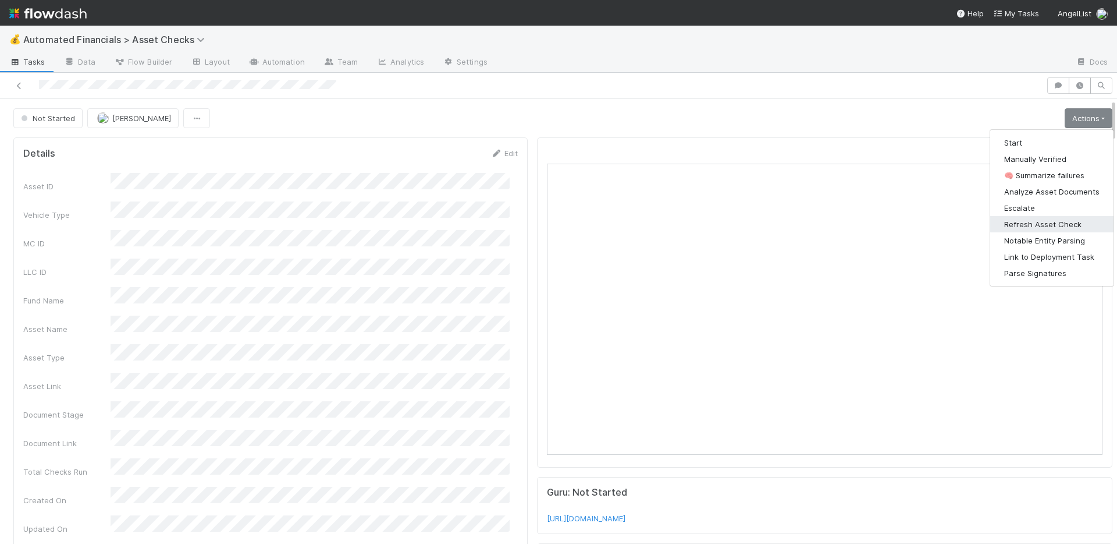
click at [1034, 219] on button "Refresh Asset Check" at bounding box center [1051, 224] width 123 height 16
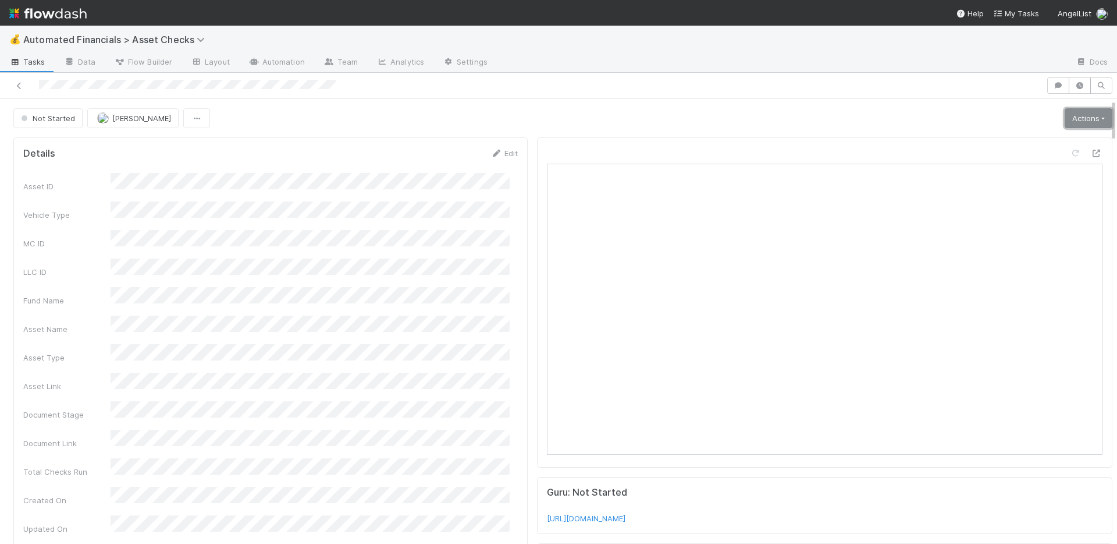
click at [1082, 126] on link "Actions" at bounding box center [1089, 118] width 48 height 20
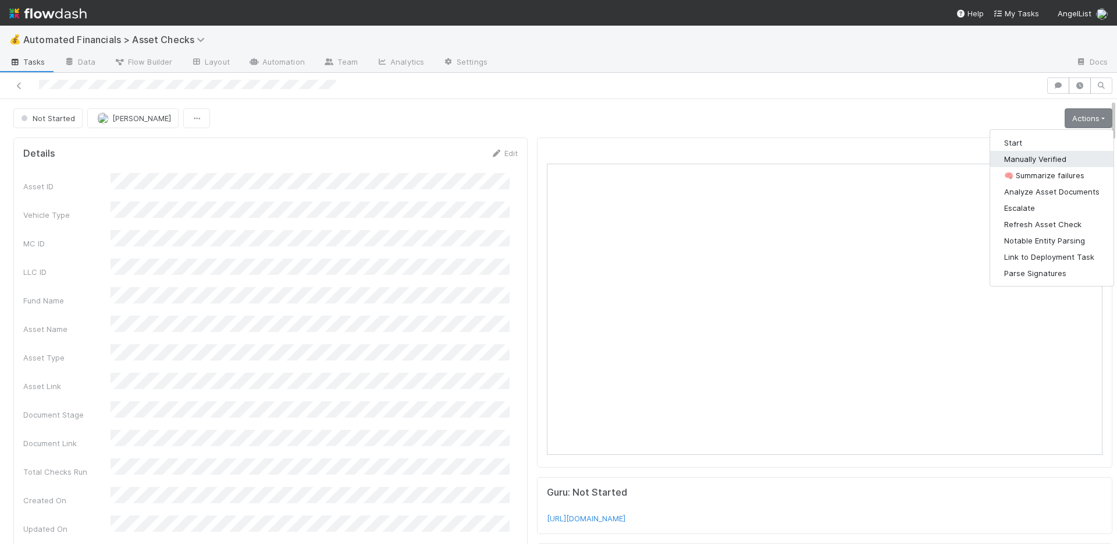
click at [1026, 158] on button "Manually Verified" at bounding box center [1051, 159] width 123 height 16
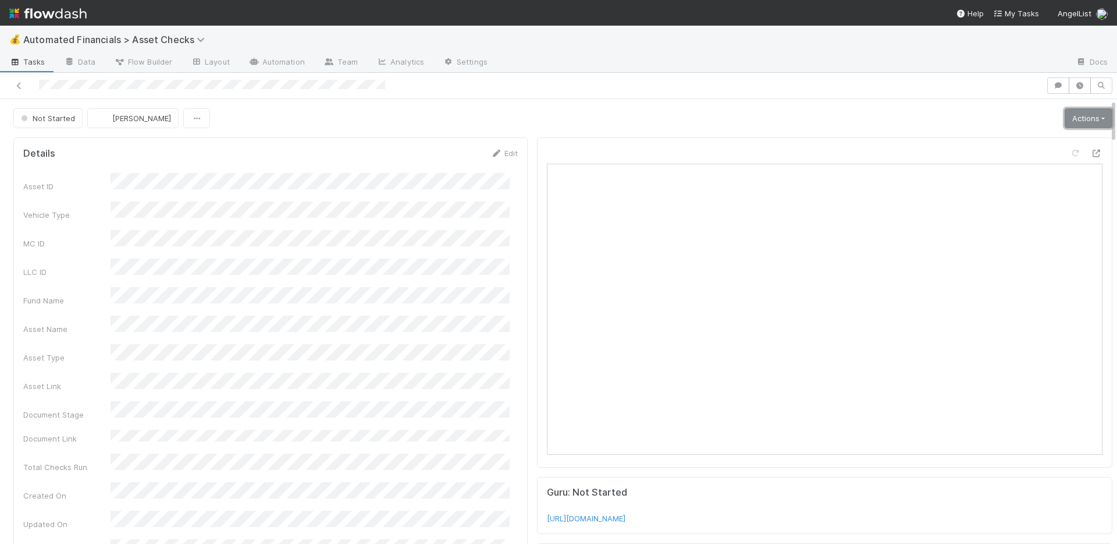
click at [1065, 118] on link "Actions" at bounding box center [1089, 118] width 48 height 20
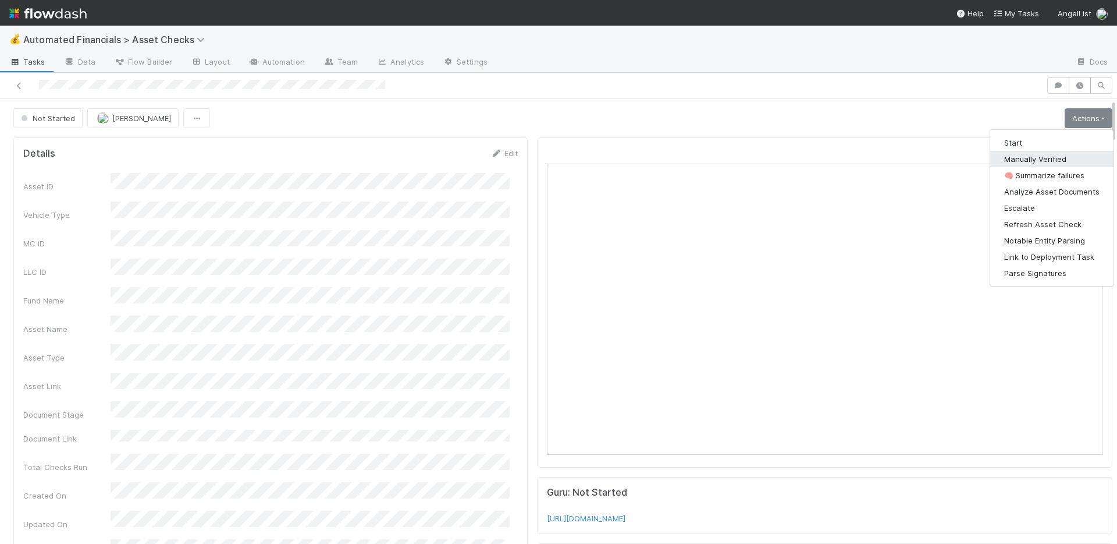
click at [1035, 159] on button "Manually Verified" at bounding box center [1051, 159] width 123 height 16
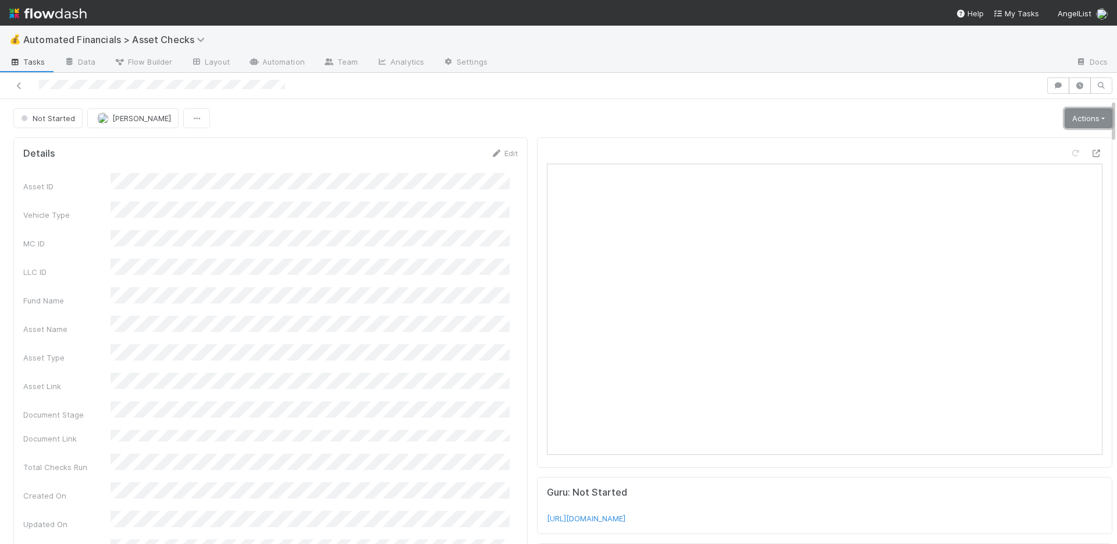
click at [1080, 117] on link "Actions" at bounding box center [1089, 118] width 48 height 20
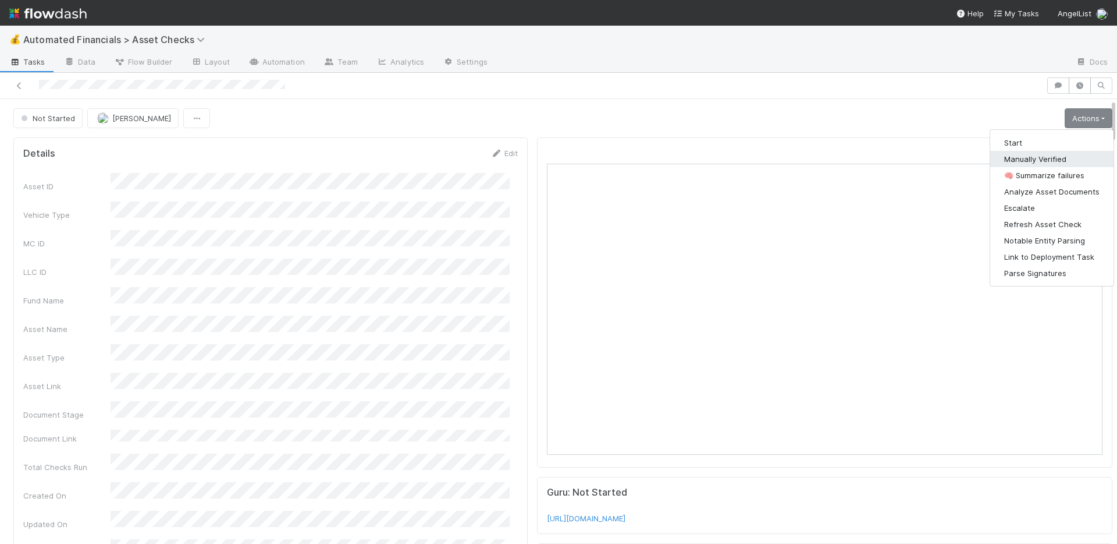
click at [1036, 157] on button "Manually Verified" at bounding box center [1051, 159] width 123 height 16
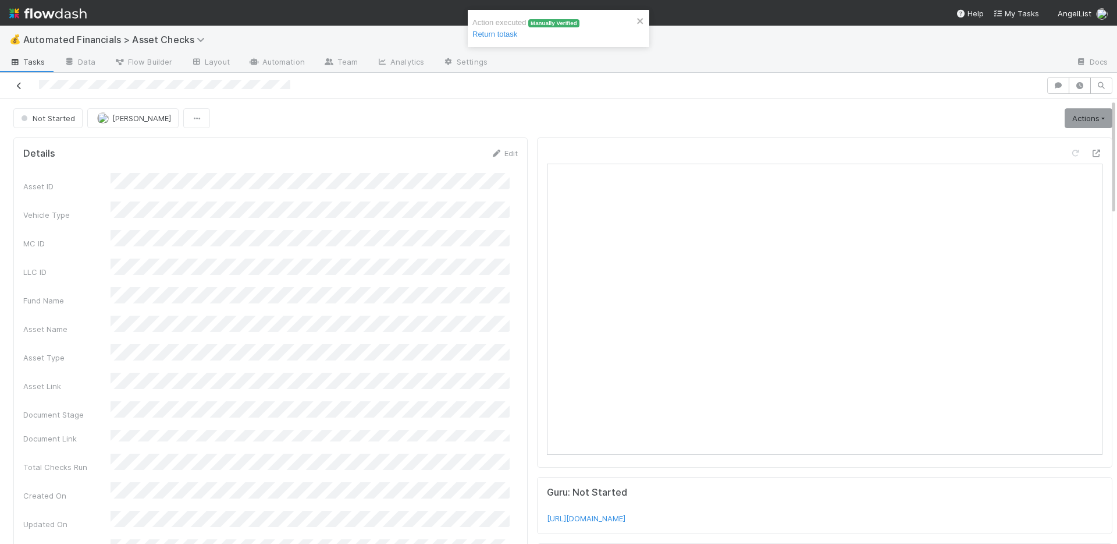
click at [20, 86] on icon at bounding box center [19, 86] width 12 height 8
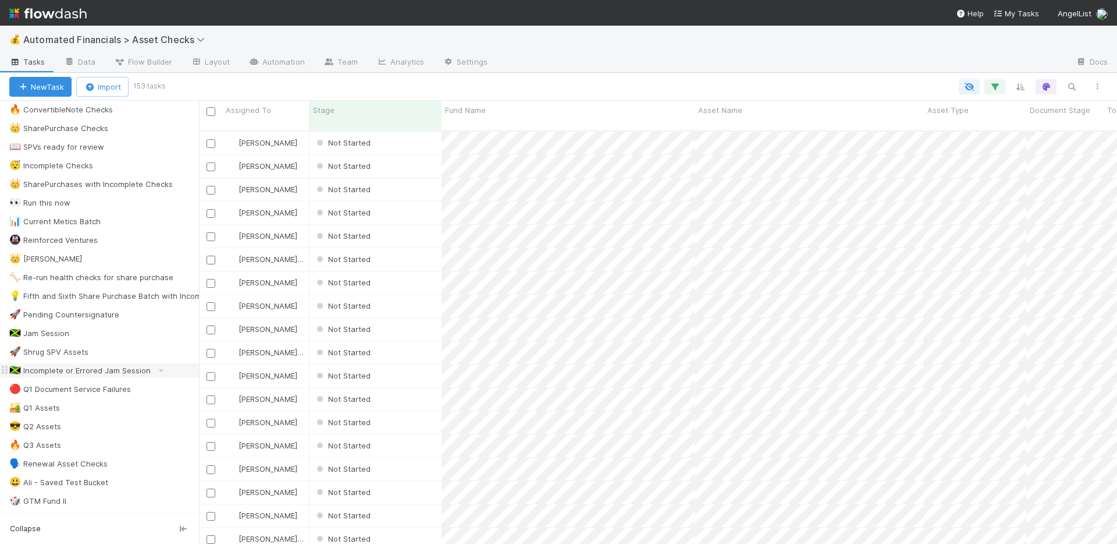
scroll to position [201, 0]
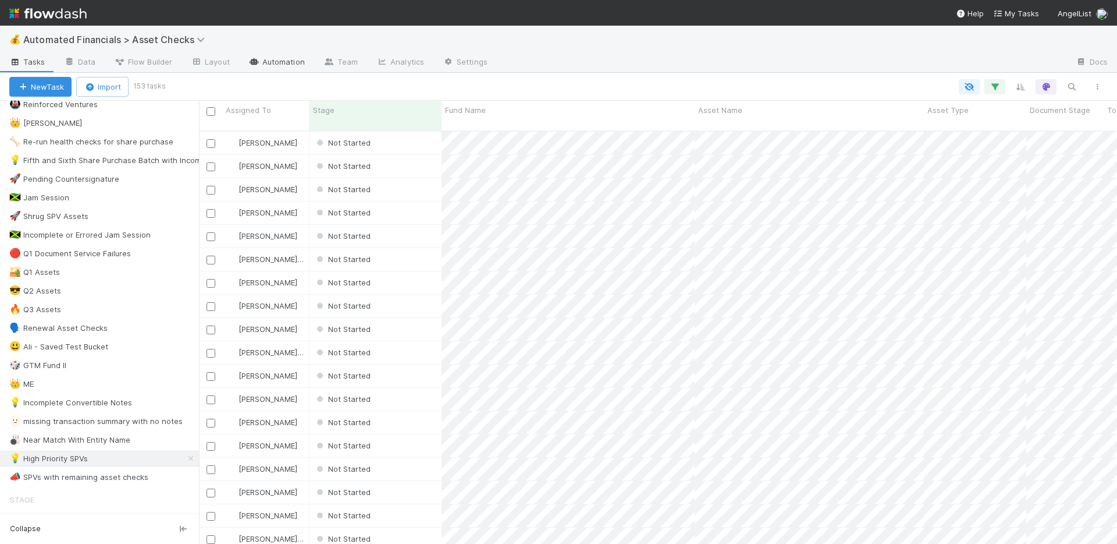
click at [275, 62] on link "Automation" at bounding box center [276, 63] width 75 height 19
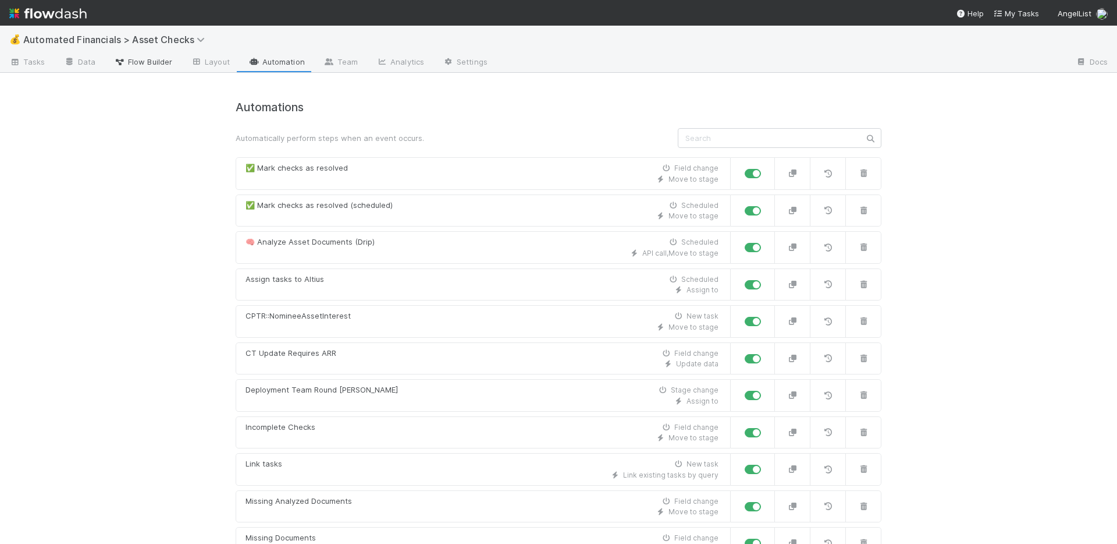
click at [141, 64] on span "Flow Builder" at bounding box center [143, 62] width 58 height 12
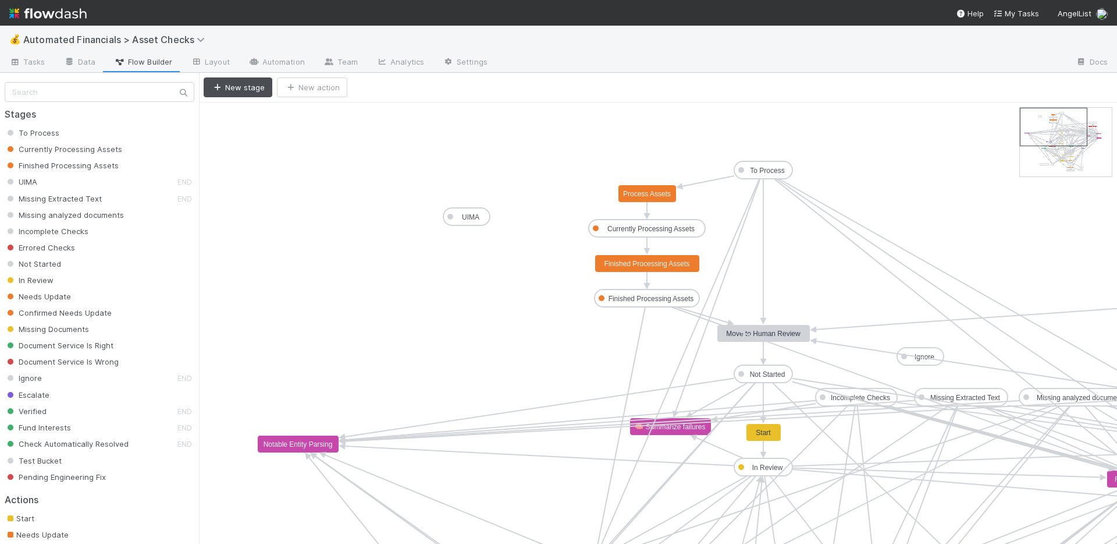
click at [772, 373] on text "Not Started" at bounding box center [767, 374] width 35 height 8
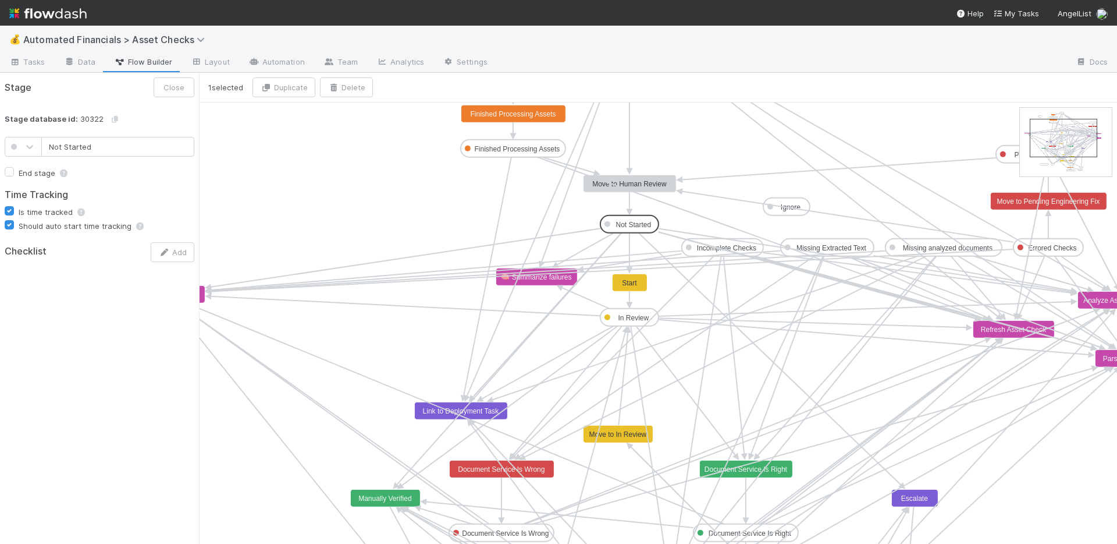
drag, startPoint x: 1046, startPoint y: 130, endPoint x: 1056, endPoint y: 141, distance: 14.8
click at [378, 498] on text "Manually Verified" at bounding box center [384, 498] width 53 height 8
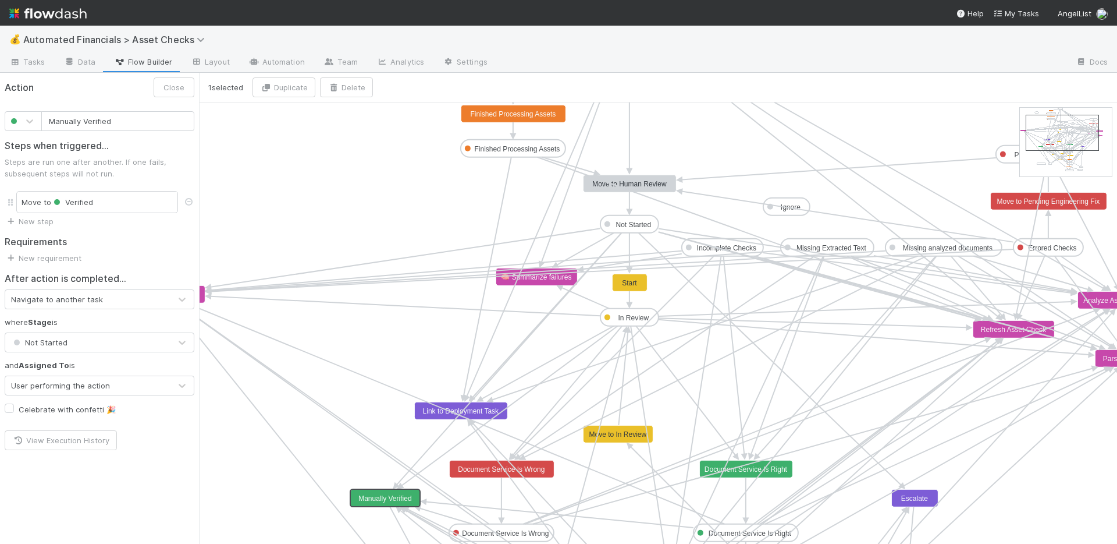
click at [116, 300] on div "Navigate to another task" at bounding box center [87, 299] width 165 height 19
click at [106, 386] on div "User performing the action" at bounding box center [60, 385] width 99 height 12
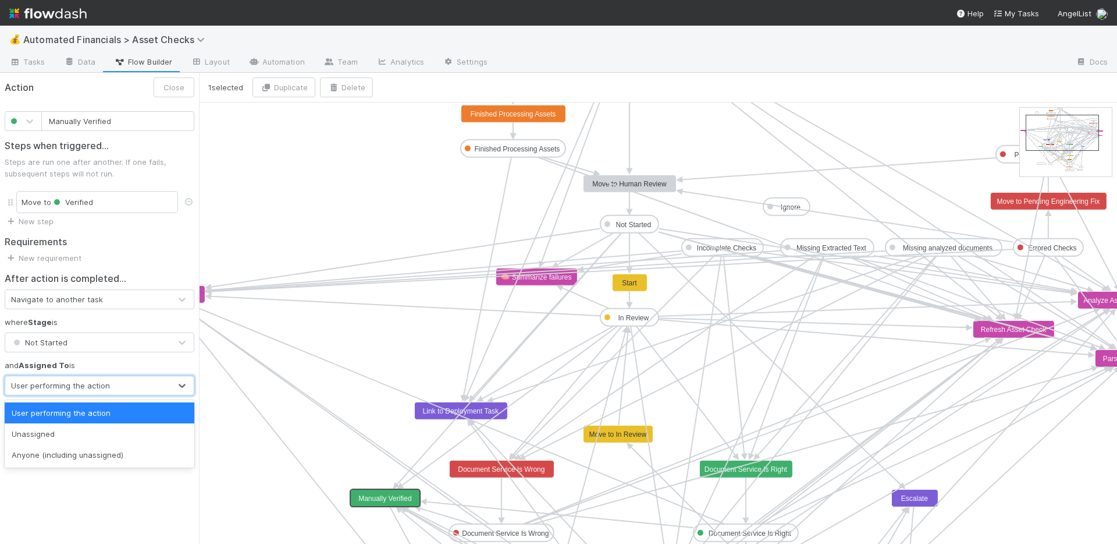
click at [106, 386] on div "User performing the action" at bounding box center [60, 385] width 99 height 12
click at [55, 258] on link "New requirement" at bounding box center [43, 257] width 77 height 9
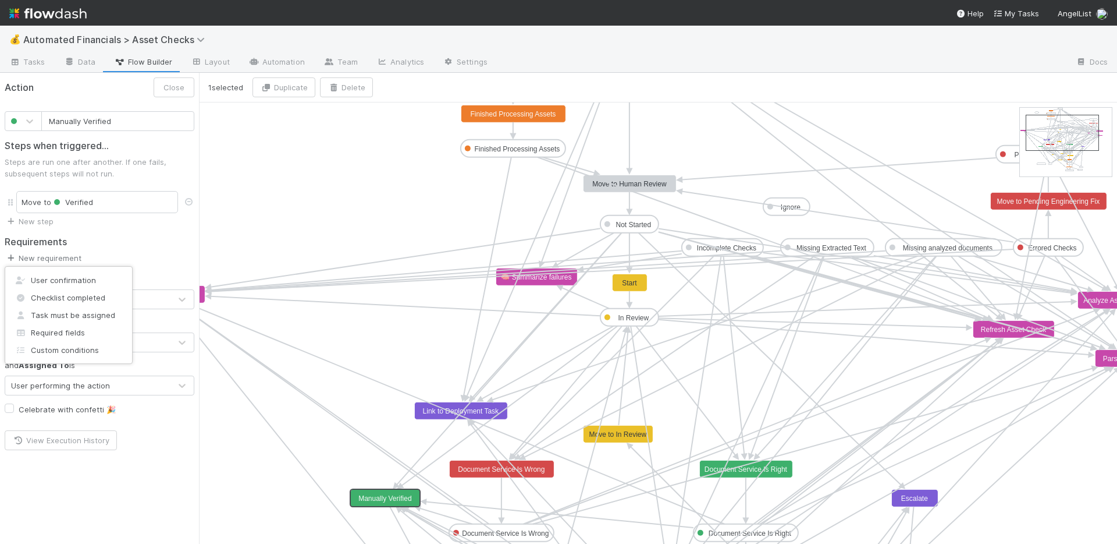
click at [55, 258] on div "User confirmation Checklist completed Task must be assigned Required fields Cus…" at bounding box center [558, 272] width 1117 height 544
click at [37, 64] on span "Tasks" at bounding box center [27, 62] width 36 height 12
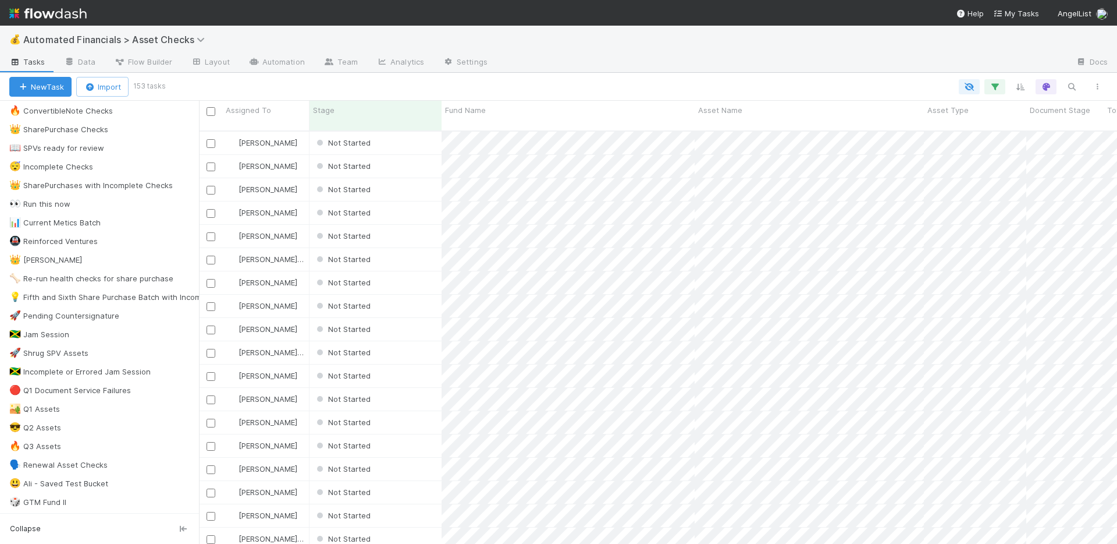
scroll to position [215, 0]
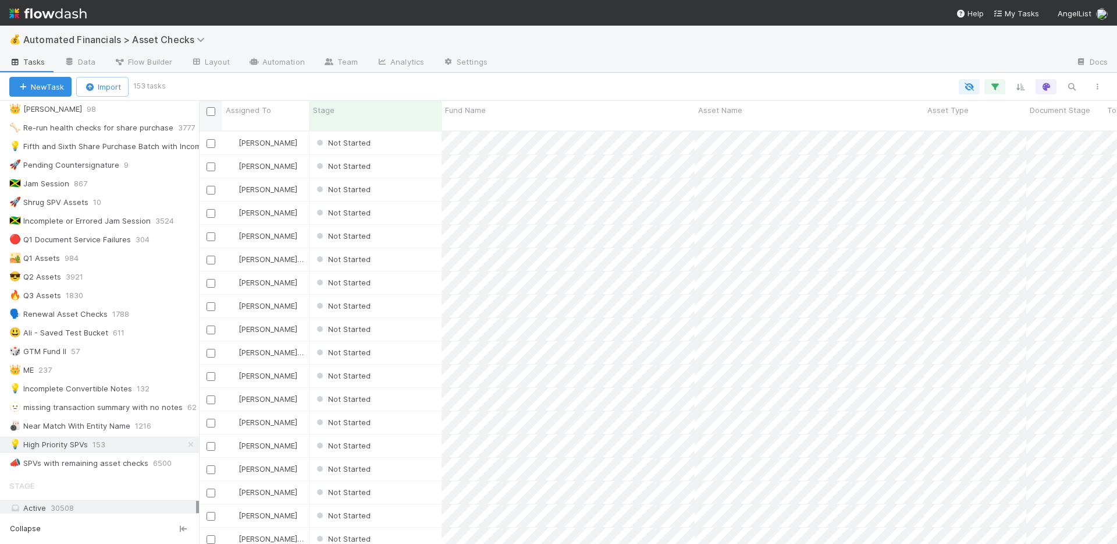
click at [207, 108] on input "checkbox" at bounding box center [211, 111] width 9 height 9
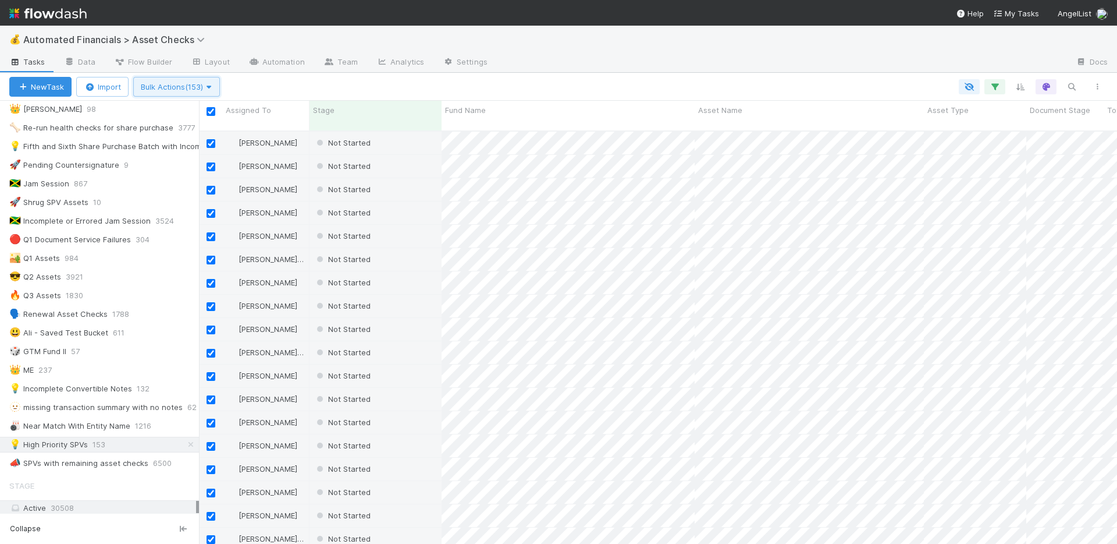
click at [201, 87] on span "Bulk Actions (153)" at bounding box center [177, 86] width 72 height 9
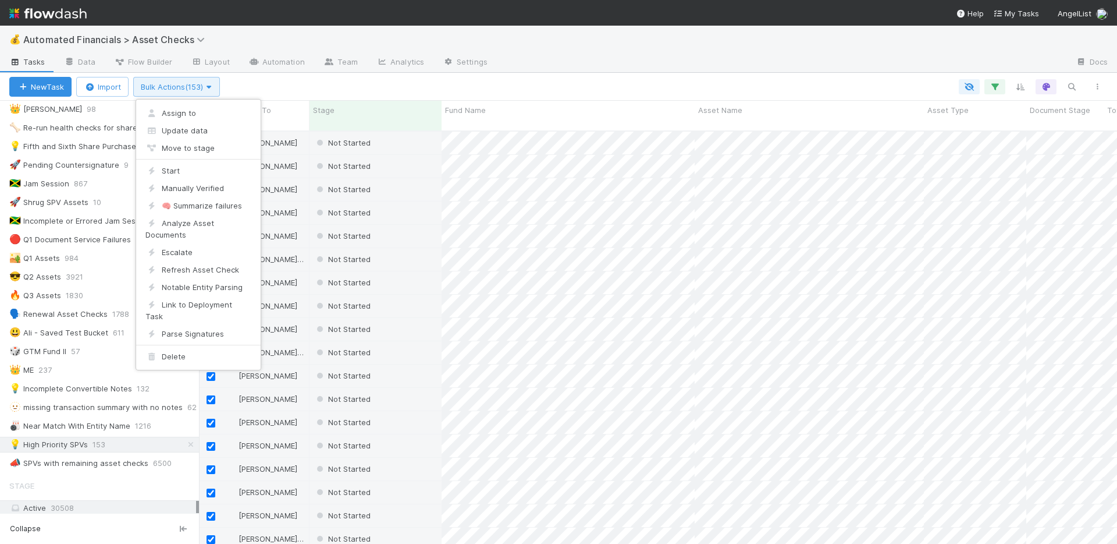
click at [201, 87] on div "Assign to Update data Move to stage Start Manually Verified 🧠 Summarize failure…" at bounding box center [558, 272] width 1117 height 544
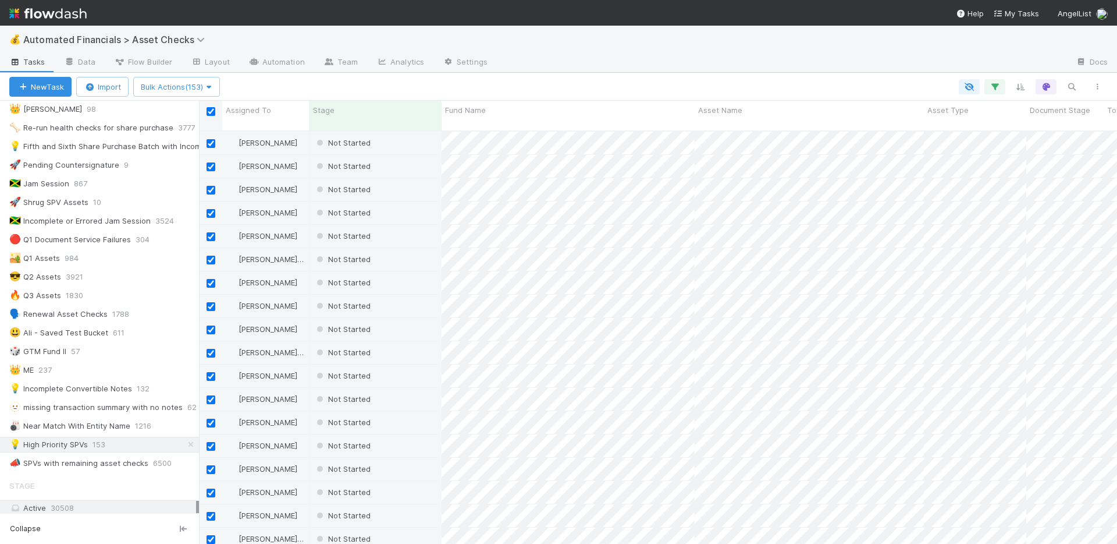
click at [212, 115] on input "checkbox" at bounding box center [211, 111] width 9 height 9
checkbox input "false"
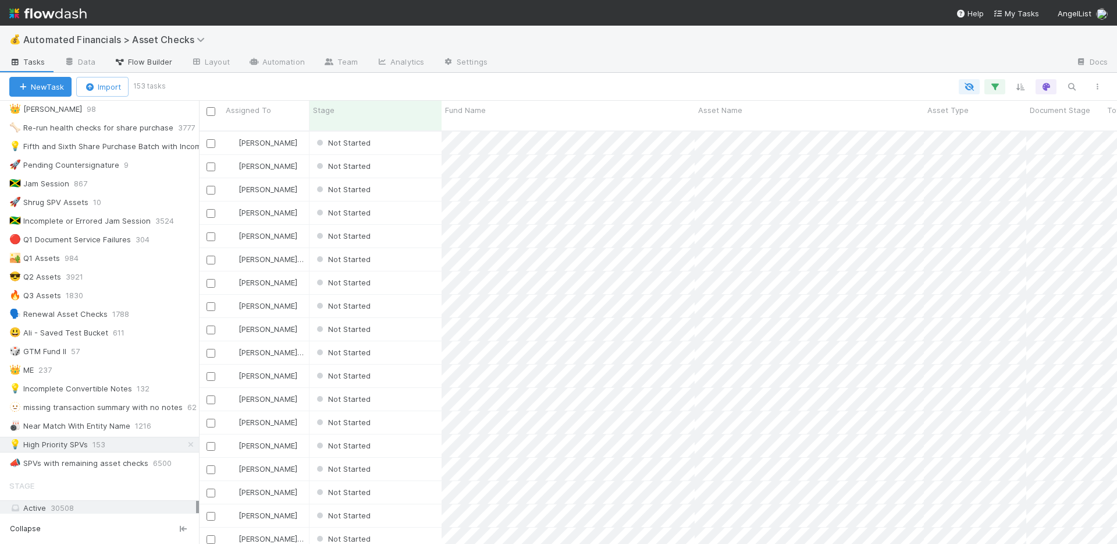
click at [151, 65] on span "Flow Builder" at bounding box center [143, 62] width 58 height 12
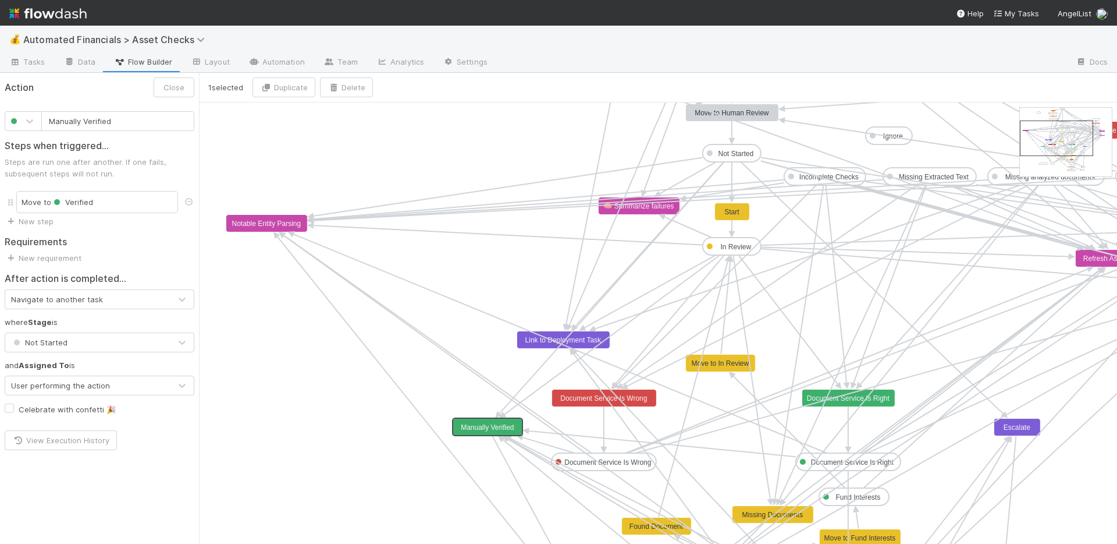
click at [474, 429] on text "Manually Verified" at bounding box center [487, 427] width 53 height 8
click at [138, 303] on div "Navigate to another task" at bounding box center [87, 299] width 165 height 19
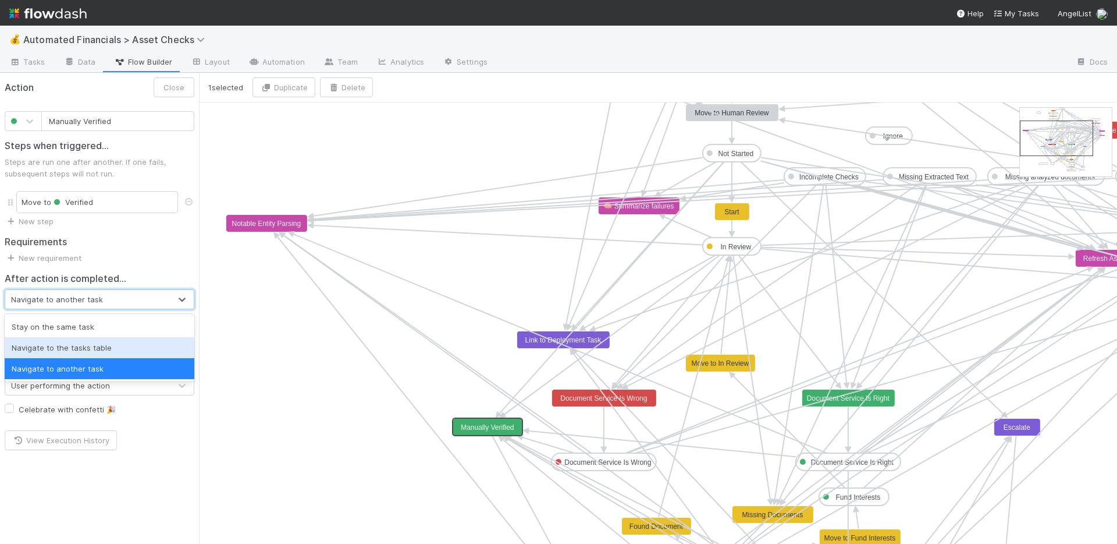
click at [119, 347] on div "Navigate to the tasks table" at bounding box center [100, 347] width 190 height 21
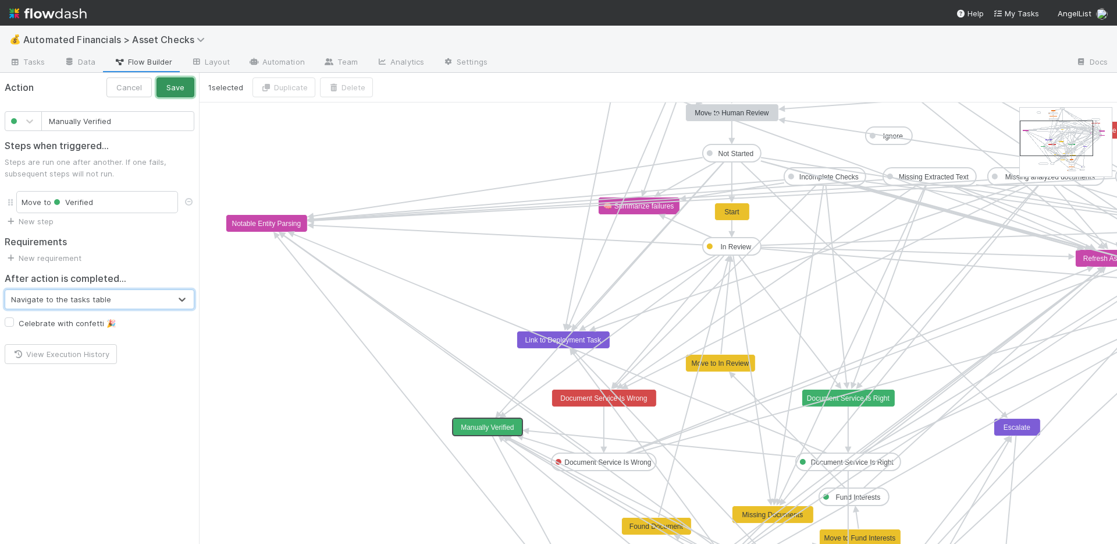
click at [179, 86] on button "Save" at bounding box center [176, 87] width 38 height 20
click at [37, 58] on span "Tasks" at bounding box center [27, 62] width 36 height 12
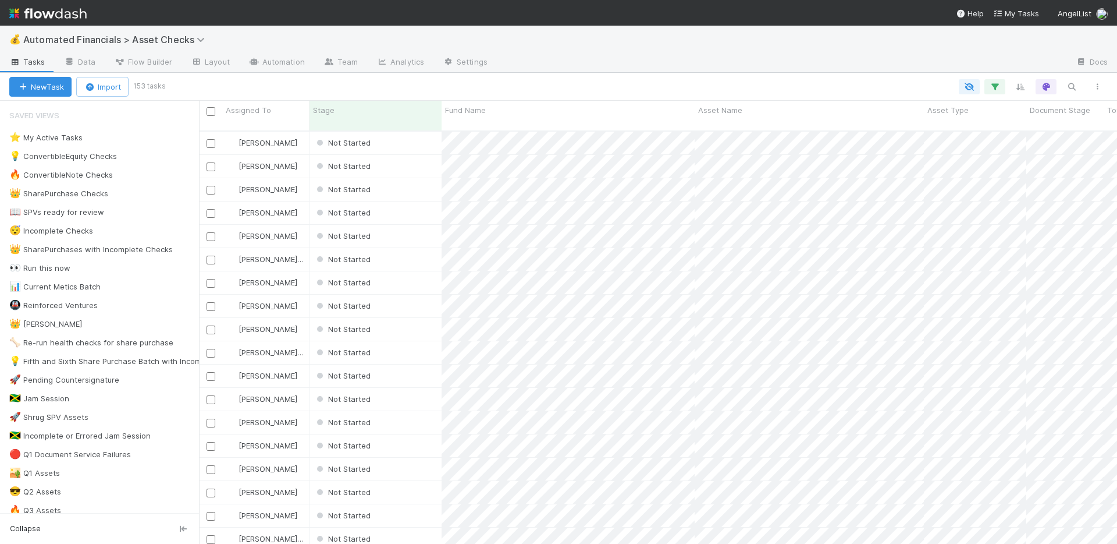
scroll to position [414, 910]
click at [406, 271] on div "Not Started" at bounding box center [376, 282] width 132 height 23
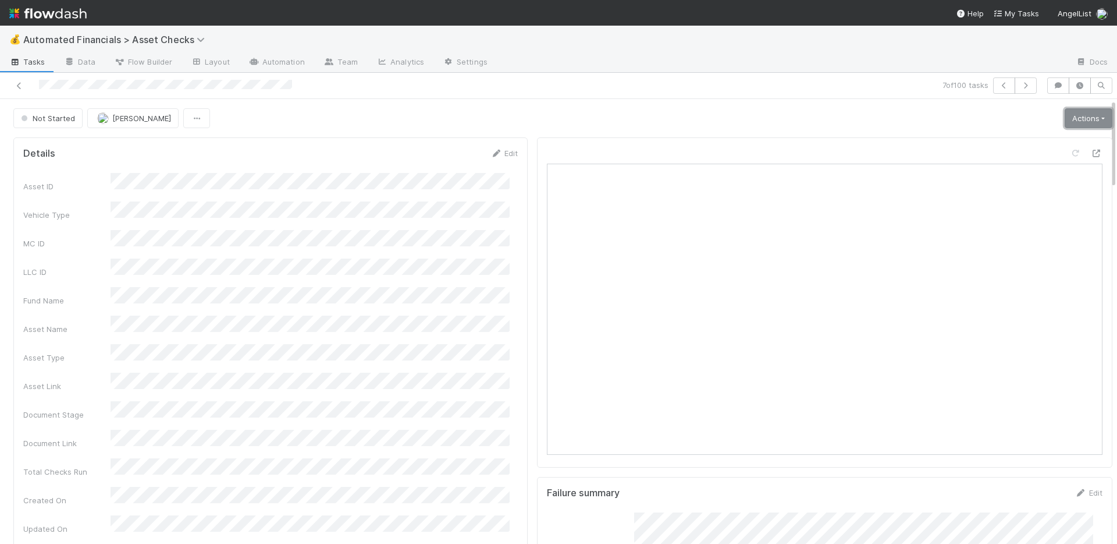
click at [1065, 112] on link "Actions" at bounding box center [1089, 118] width 48 height 20
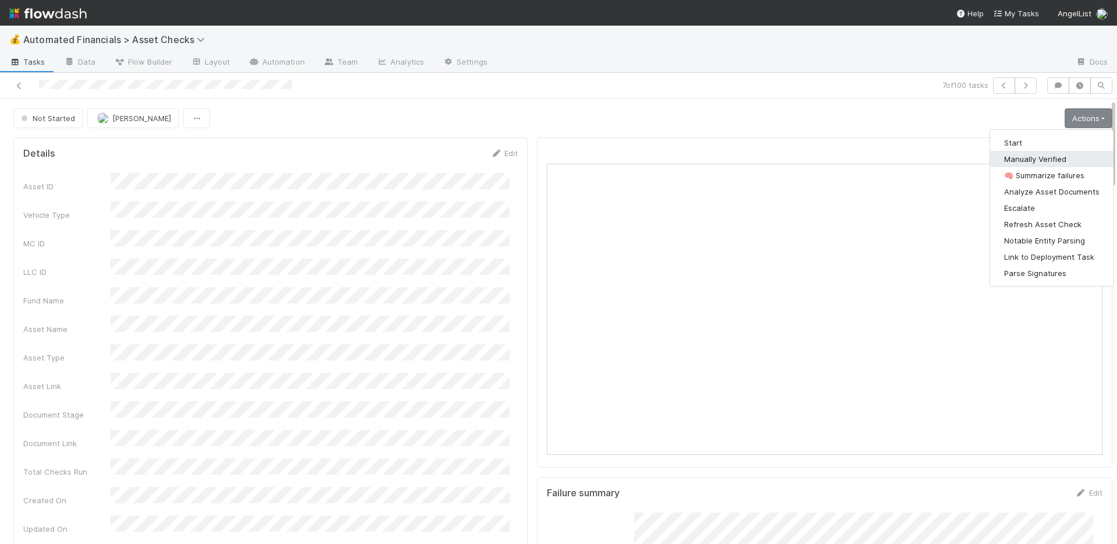
click at [1028, 156] on button "Manually Verified" at bounding box center [1051, 159] width 123 height 16
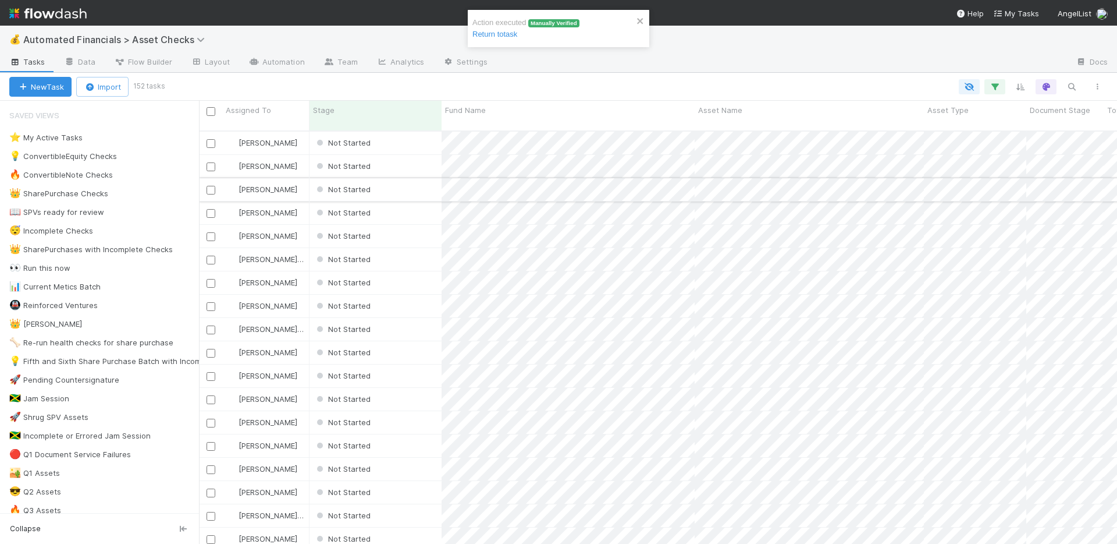
scroll to position [414, 910]
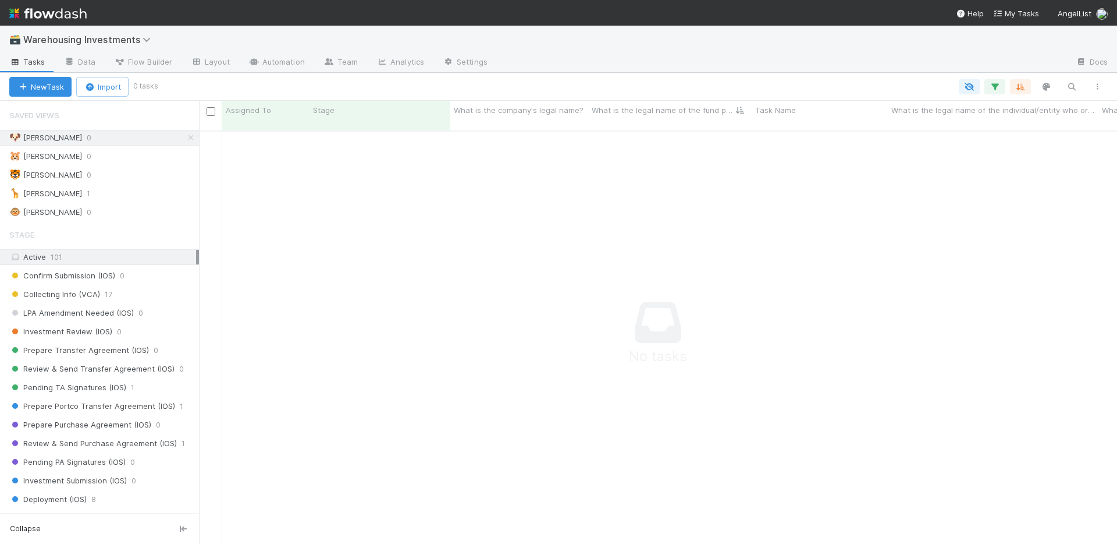
scroll to position [405, 910]
